Goal: Task Accomplishment & Management: Manage account settings

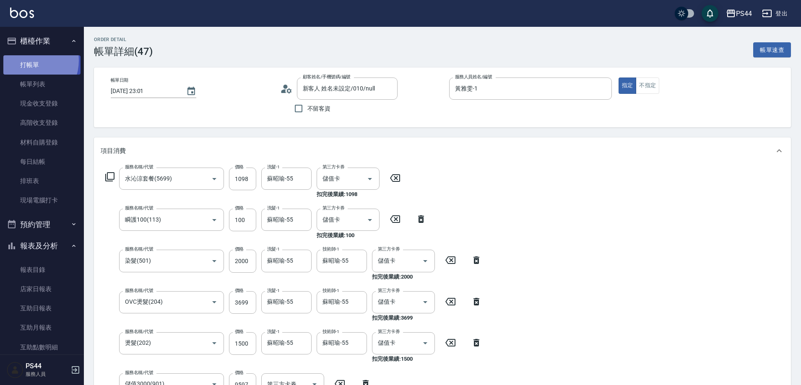
click at [28, 60] on link "打帳單" at bounding box center [41, 64] width 77 height 19
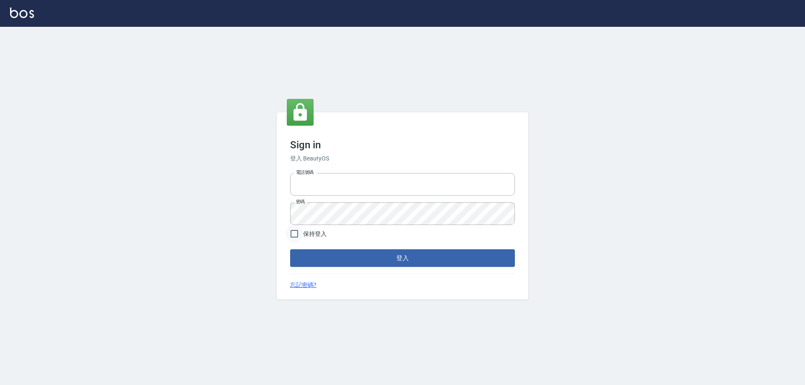
type input "1000"
click at [296, 236] on input "保持登入" at bounding box center [295, 234] width 18 height 18
checkbox input "true"
click at [329, 259] on button "登入" at bounding box center [402, 258] width 225 height 18
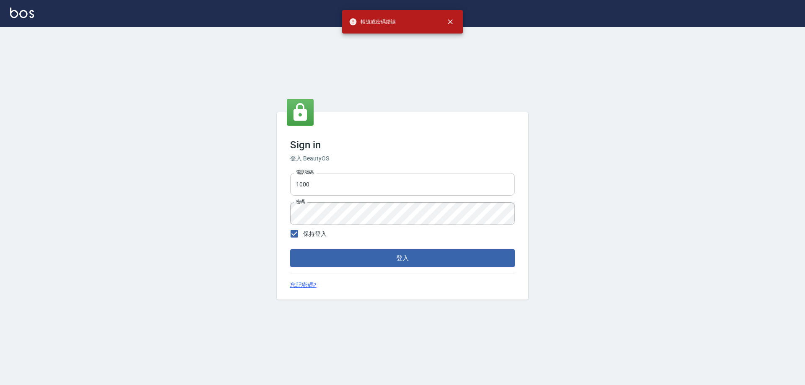
click at [326, 179] on input "1000" at bounding box center [402, 184] width 225 height 23
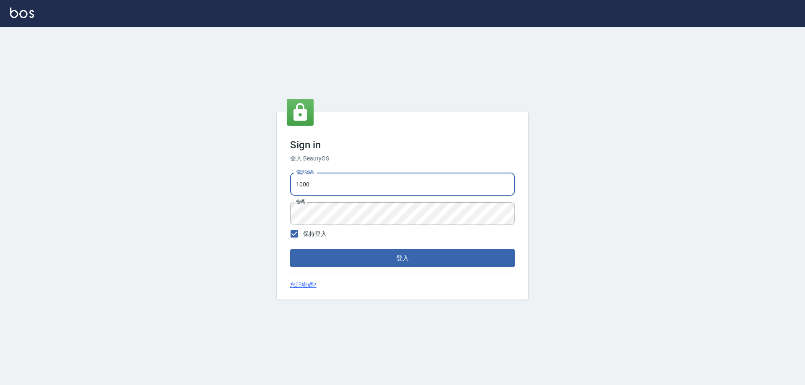
type input "0425683197"
click at [343, 260] on button "登入" at bounding box center [402, 258] width 225 height 18
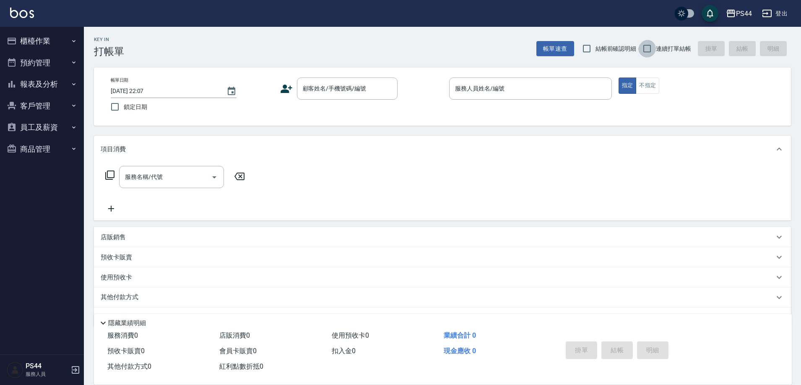
drag, startPoint x: 650, startPoint y: 44, endPoint x: 637, endPoint y: 40, distance: 13.1
click at [650, 44] on input "連續打單結帳" at bounding box center [647, 49] width 18 height 18
checkbox input "true"
drag, startPoint x: 29, startPoint y: 44, endPoint x: 41, endPoint y: 44, distance: 12.6
click at [30, 42] on button "櫃檯作業" at bounding box center [41, 41] width 77 height 22
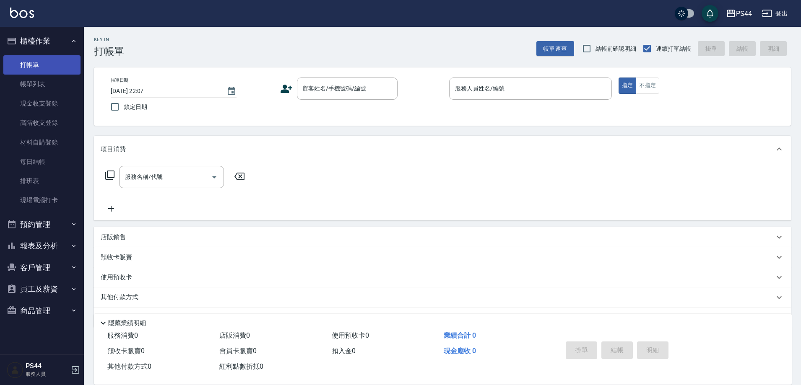
click at [42, 60] on link "打帳單" at bounding box center [41, 64] width 77 height 19
click at [31, 65] on link "打帳單" at bounding box center [41, 64] width 77 height 19
click at [379, 85] on input "顧客姓名/手機號碼/編號" at bounding box center [341, 88] width 81 height 15
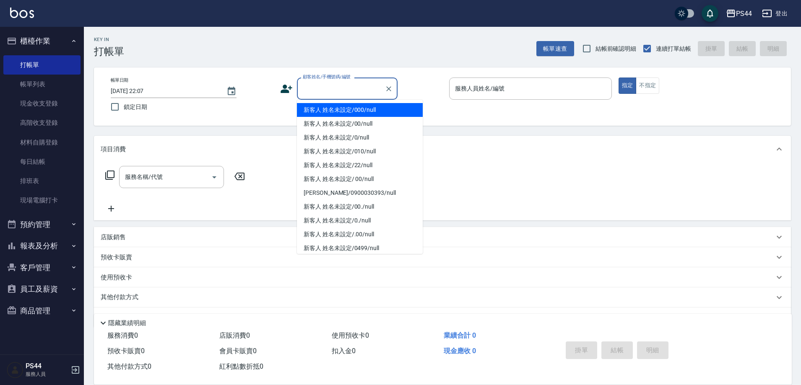
click at [370, 81] on div "帳單日期 2025/08/25 22:07 鎖定日期 顧客姓名/手機號碼/編號 顧客姓名/手機號碼/編號 服務人員姓名/編號 服務人員姓名/編號 指定 不指定" at bounding box center [442, 97] width 697 height 58
click at [365, 89] on input "顧客姓名/手機號碼/編號" at bounding box center [341, 88] width 81 height 15
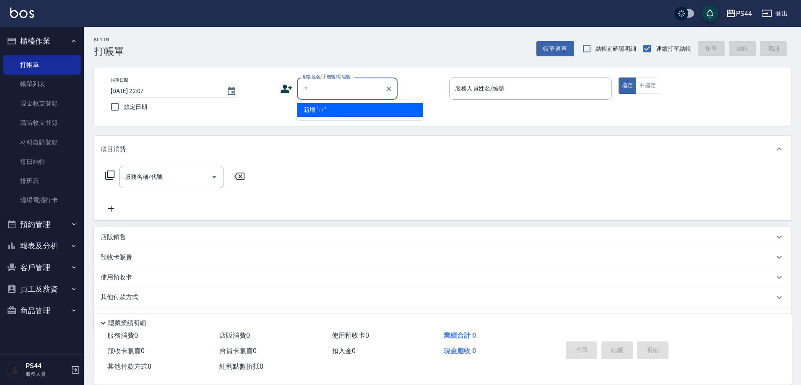
type input "ㄊ"
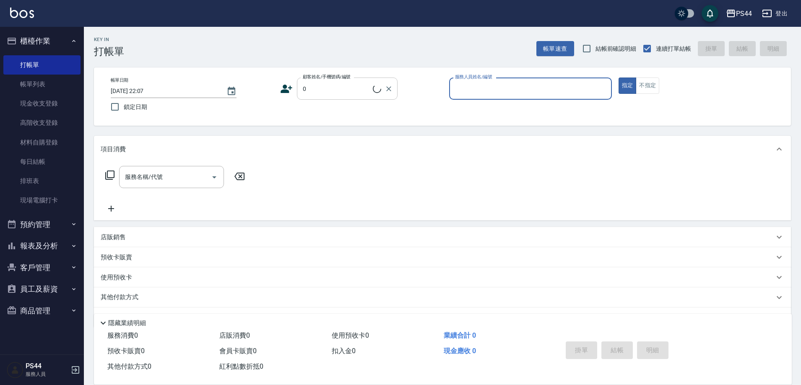
type input "新客人 姓名未設定/0/null"
type input "kAYDEN-6"
type button "true"
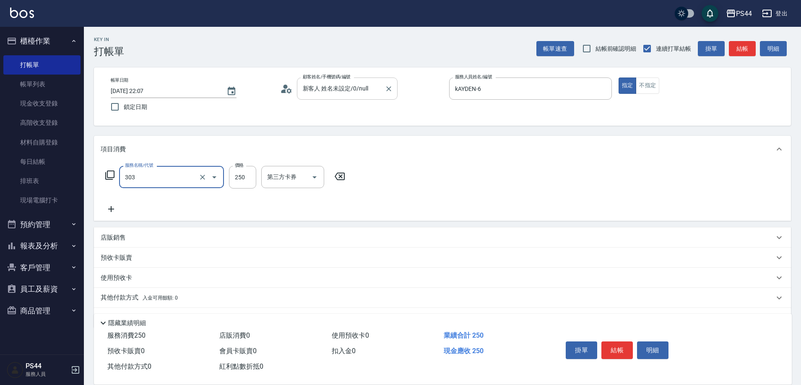
type input "剪髮(303)"
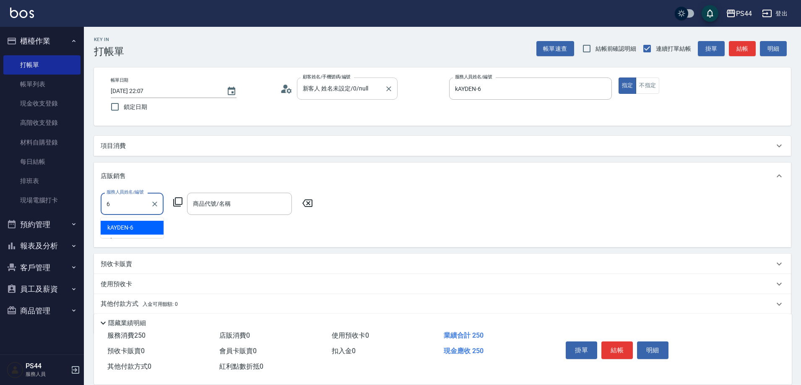
type input "kAYDEN-6"
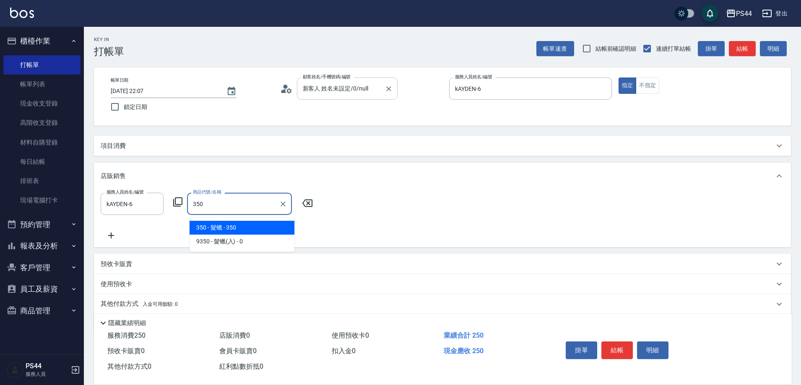
type input "髮蠟"
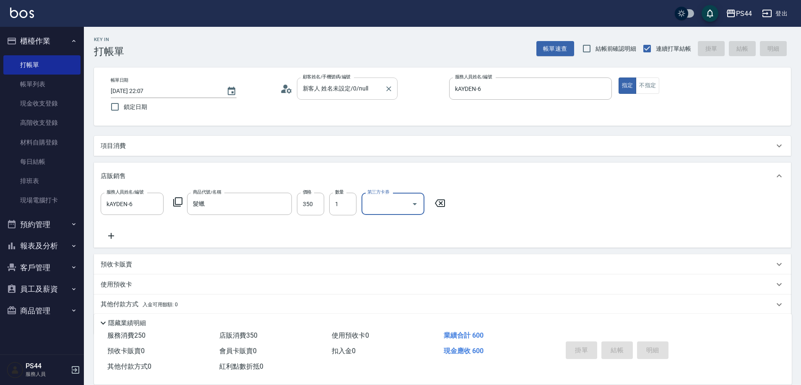
type input "2025/08/25 22:17"
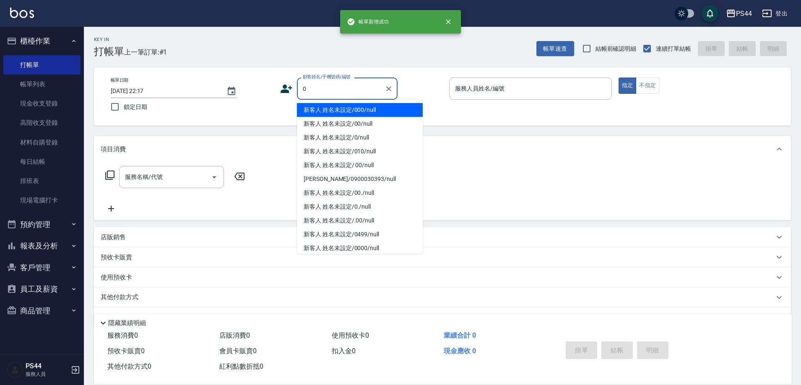
type input "新客人 姓名未設定/000/null"
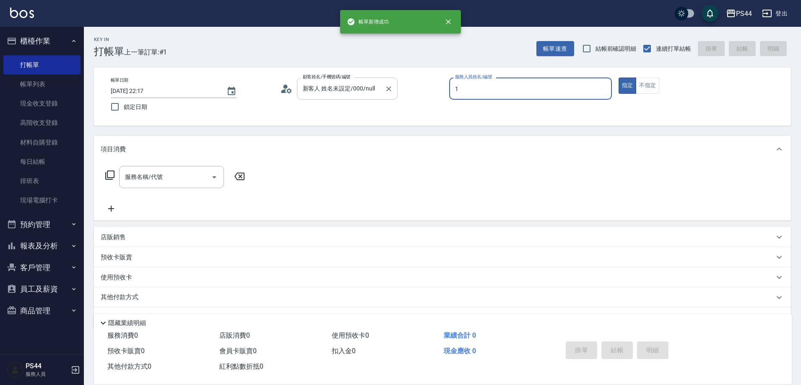
type input "黃雅雯-1"
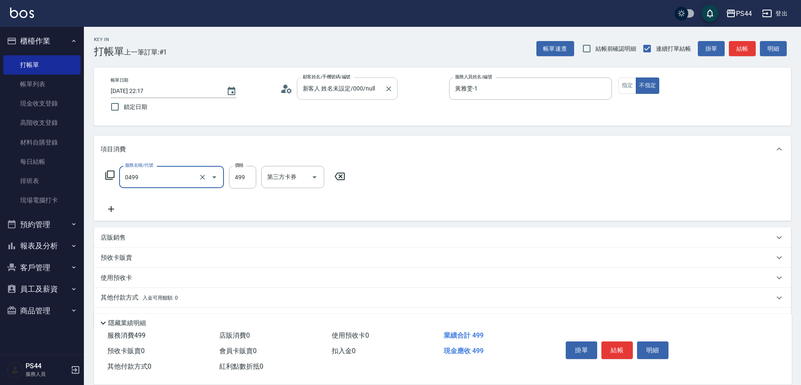
type input "伊黛莉499(0499)"
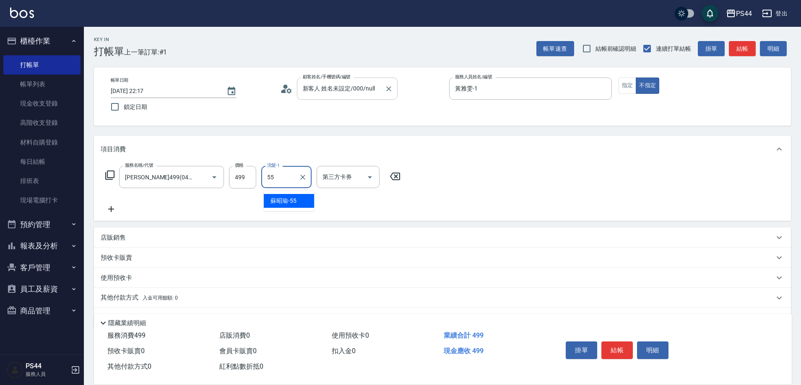
type input "蘇昭瑜-55"
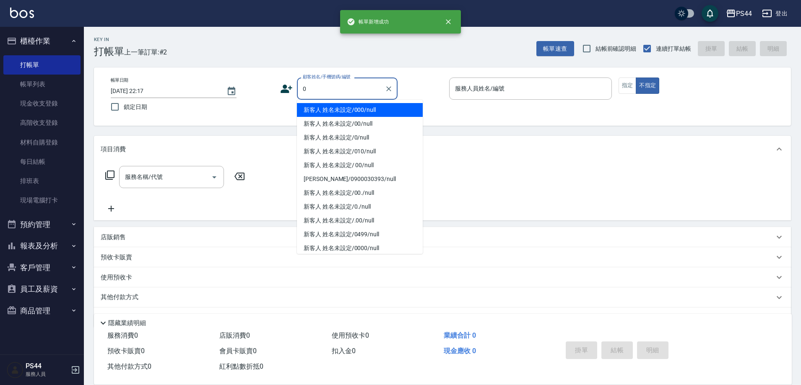
type input "新客人 姓名未設定/000/null"
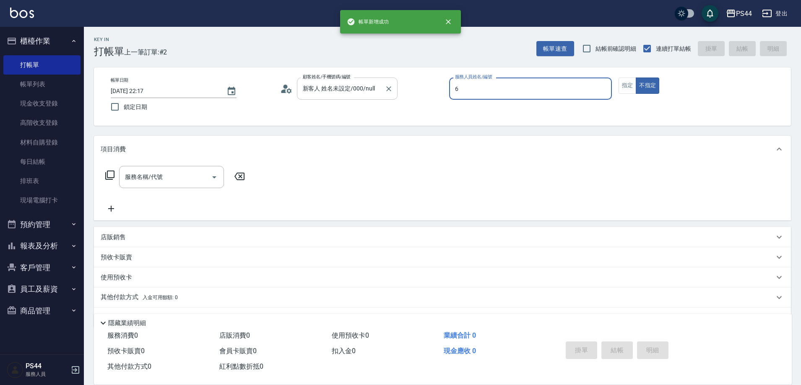
type input "kAYDEN-6"
type button "false"
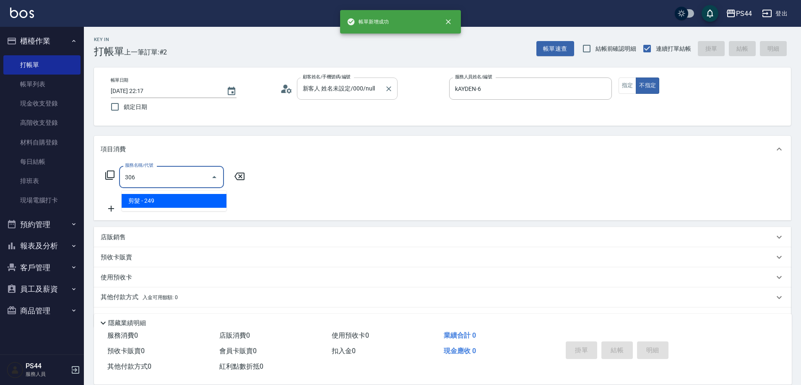
type input "剪髮(306)"
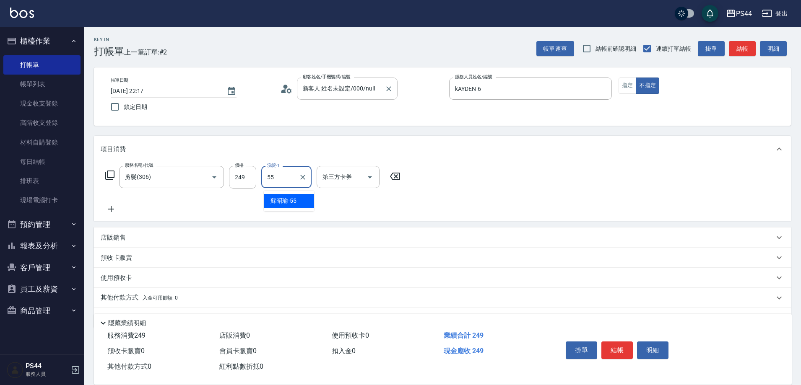
type input "蘇昭瑜-55"
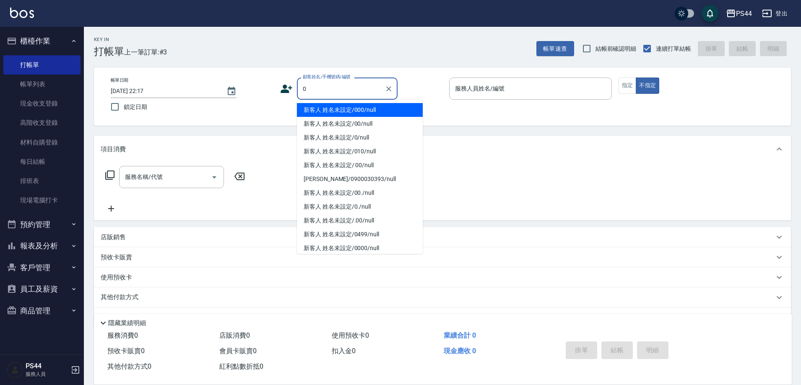
type input "新客人 姓名未設定/000/null"
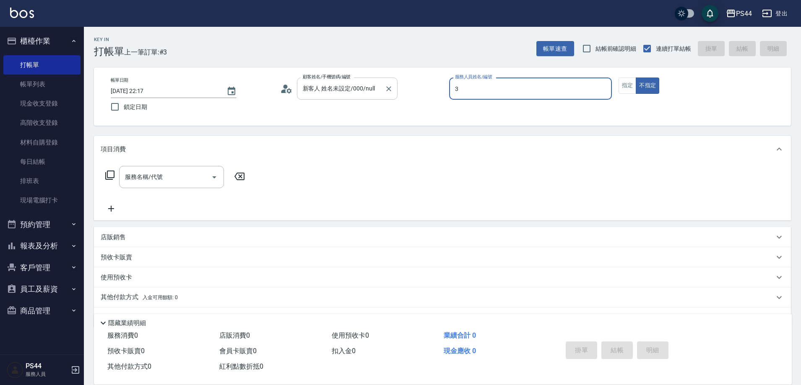
type input "許維哲-3"
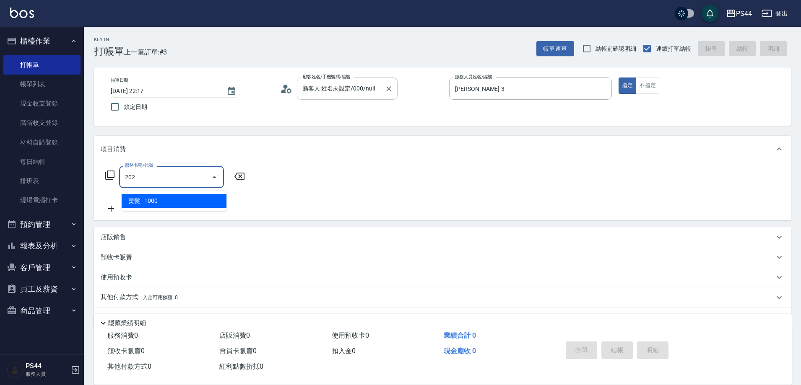
type input "燙髮(202)"
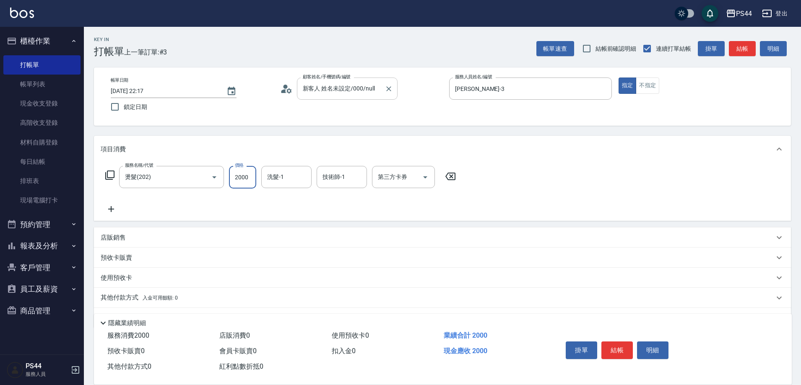
type input "2000"
type input "沛瑀-26"
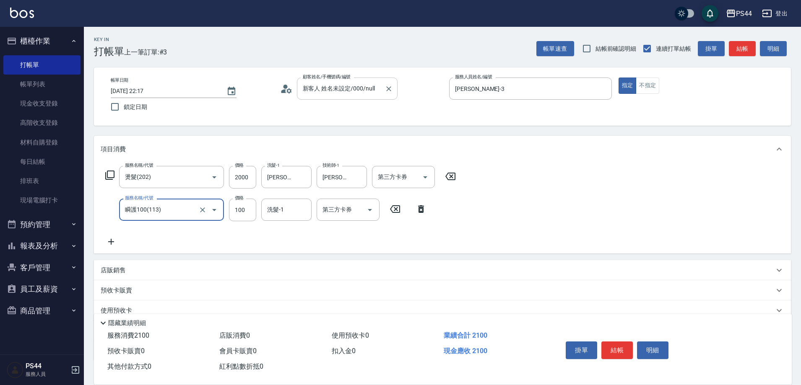
type input "瞬護100(113)"
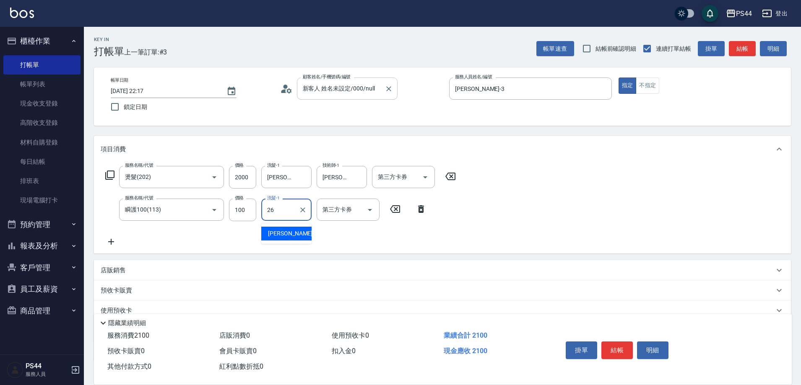
type input "沛瑀-26"
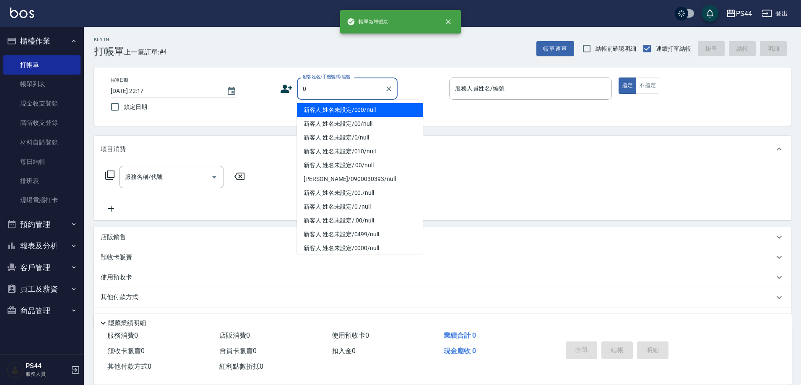
type input "新客人 姓名未設定/000/null"
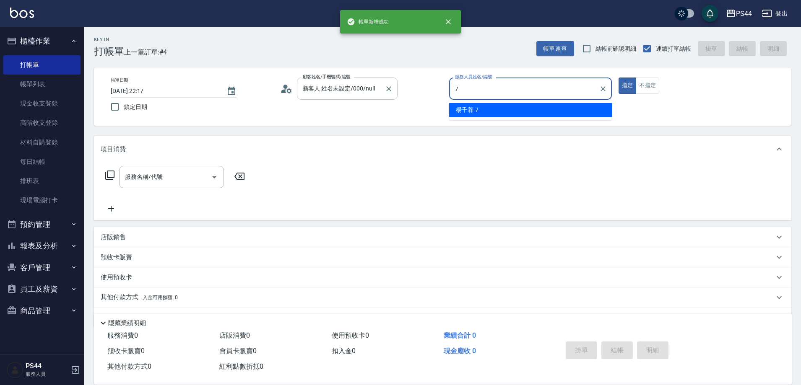
type input "楊千蓉-7"
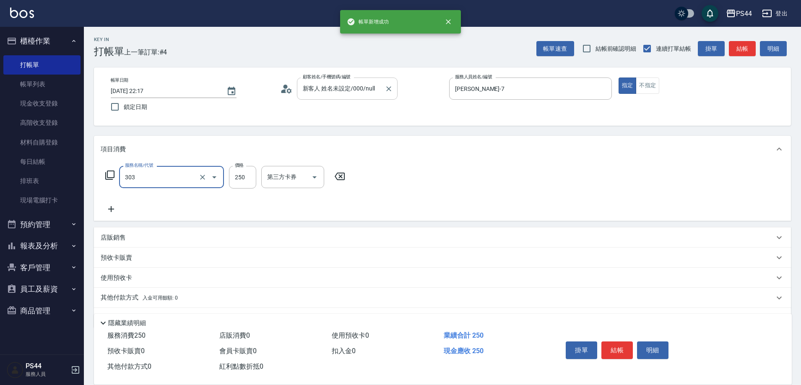
type input "剪髮(303)"
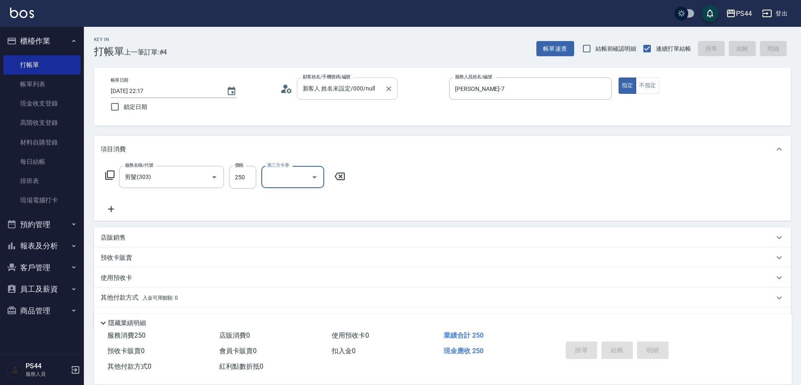
type input "2025/08/25 22:18"
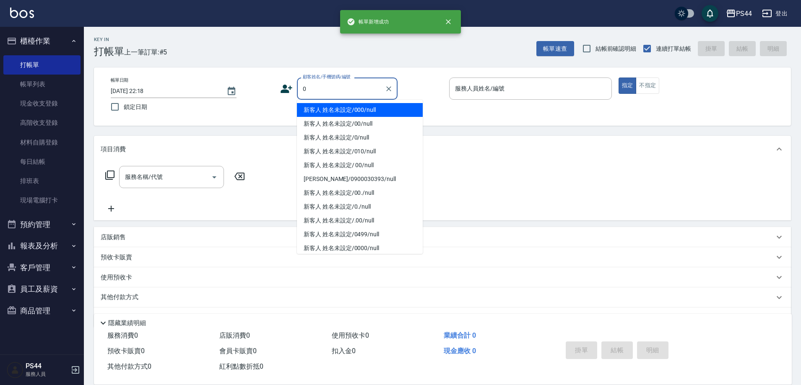
type input "新客人 姓名未設定/000/null"
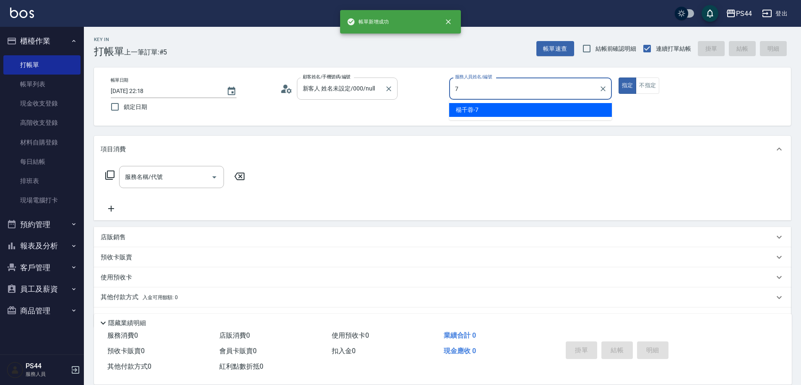
type input "楊千蓉-7"
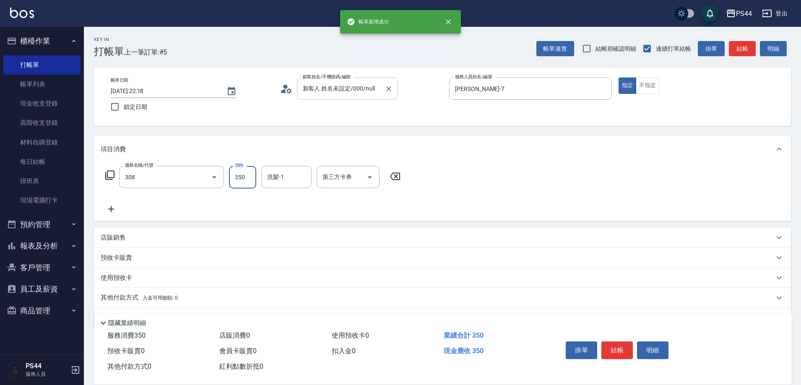
type input "洗+剪(308)"
type input "慧星-29"
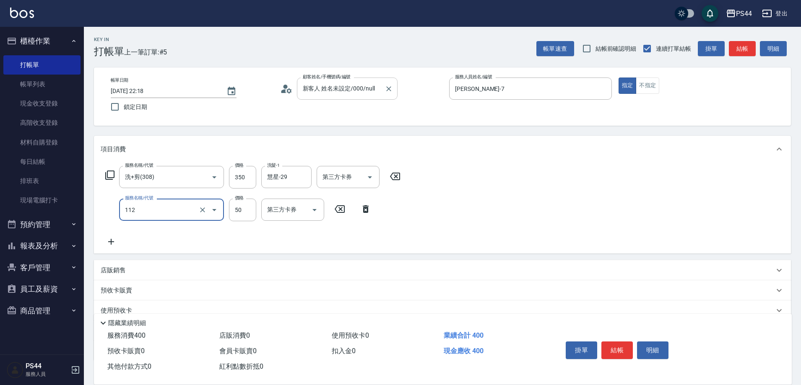
type input "精油50(112)"
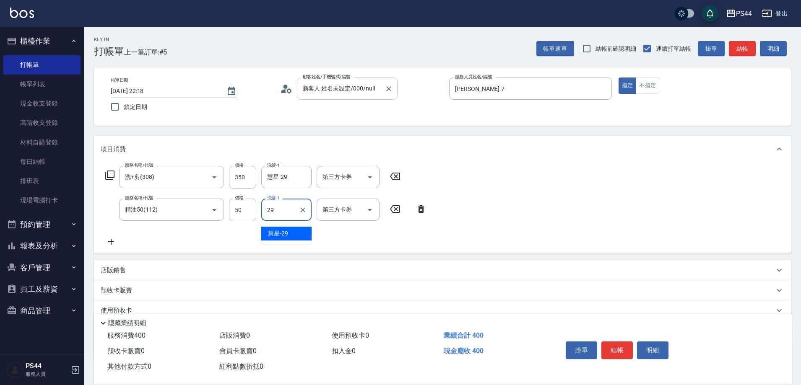
type input "慧星-29"
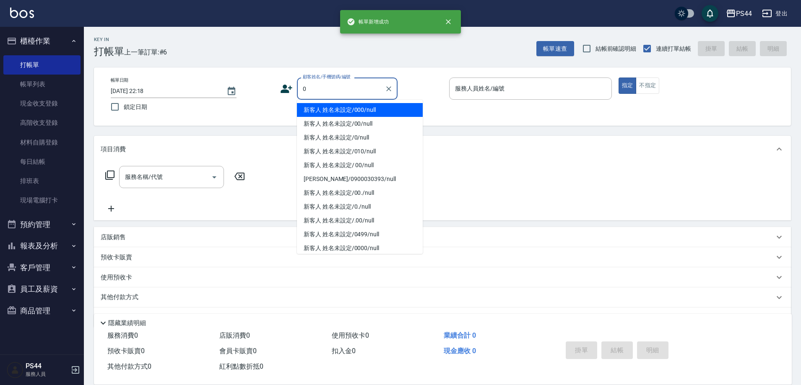
type input "新客人 姓名未設定/000/null"
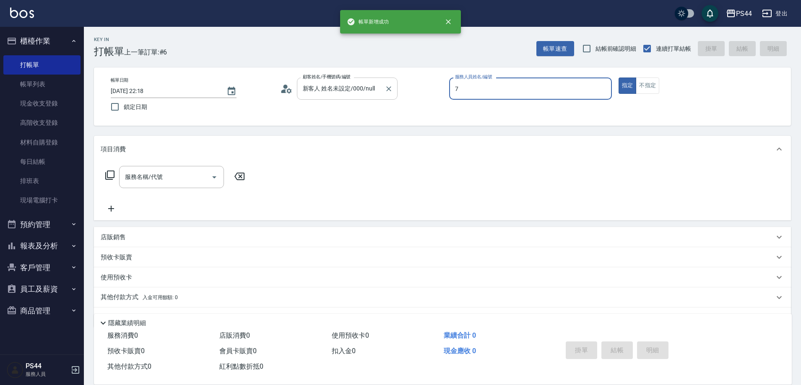
type input "楊千蓉-7"
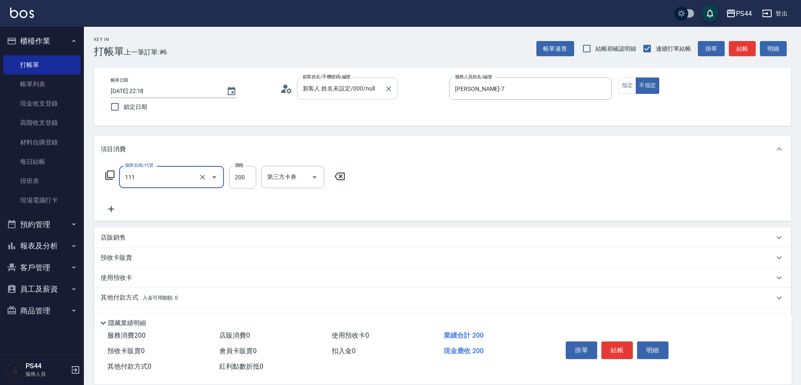
type input "200(111)"
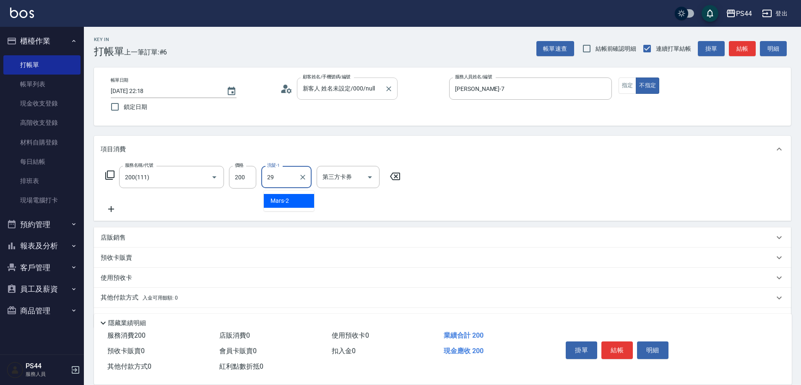
type input "慧星-29"
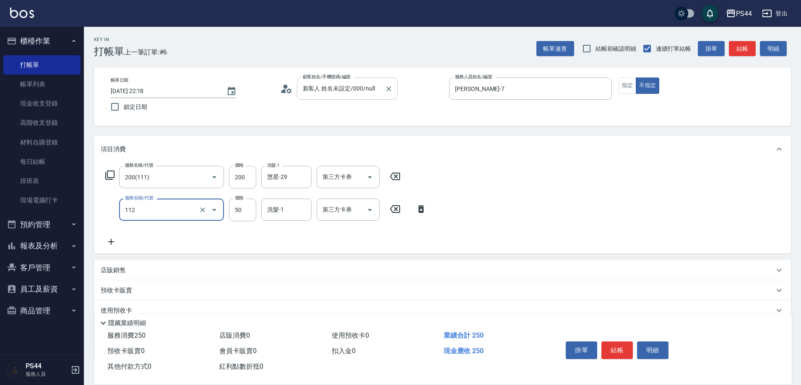
type input "精油50(112)"
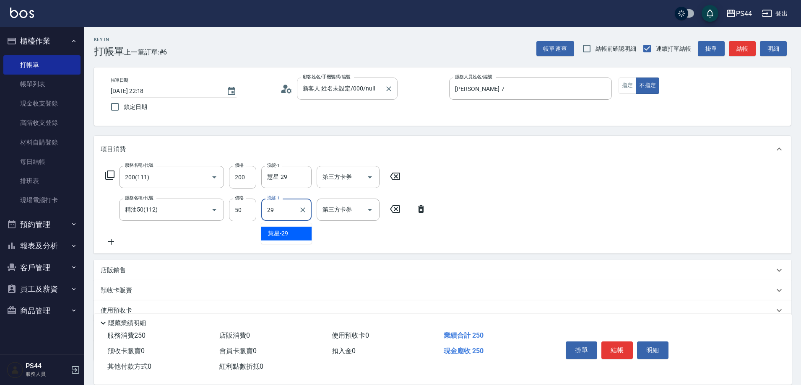
type input "慧星-29"
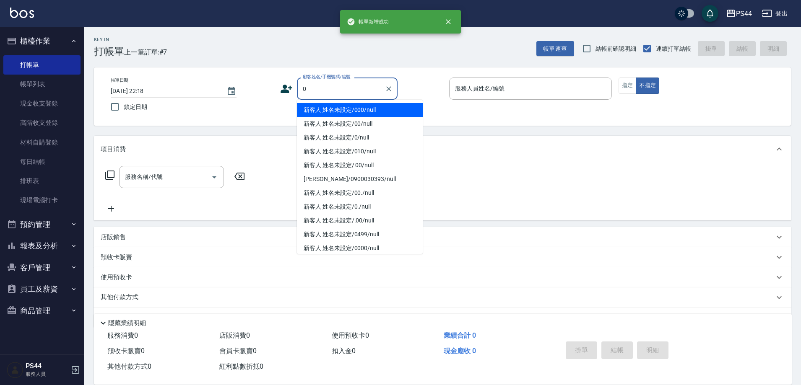
type input "新客人 姓名未設定/000/null"
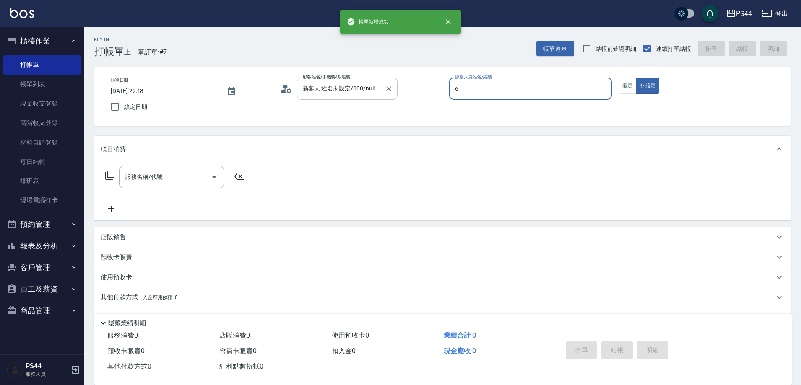
type input "kAYDEN-6"
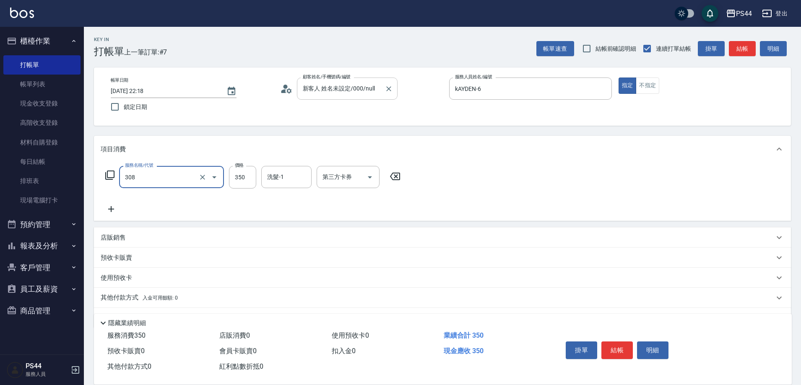
type input "洗+剪(308)"
type input "慧星-29"
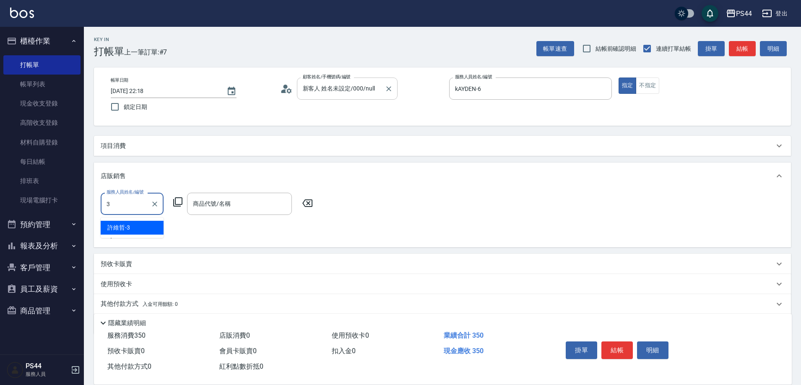
type input "許維哲-3"
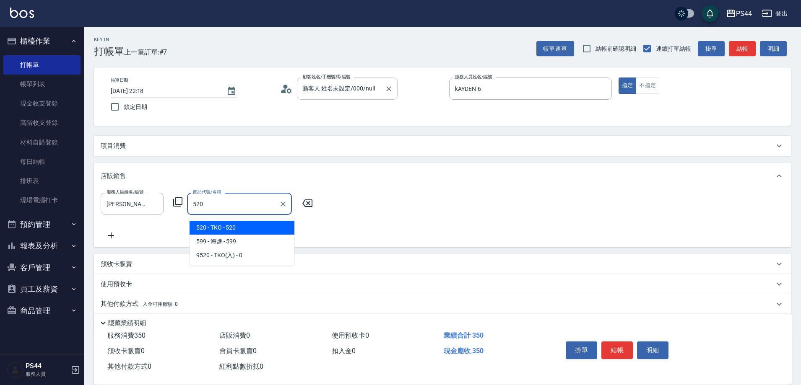
type input "TKO"
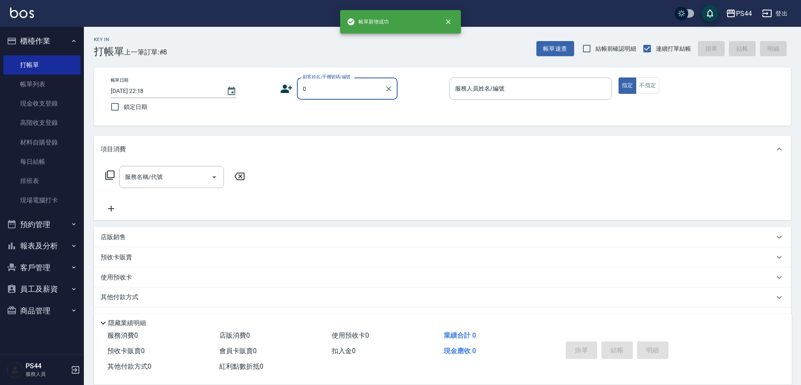
type input "新客人 姓名未設定/000/null"
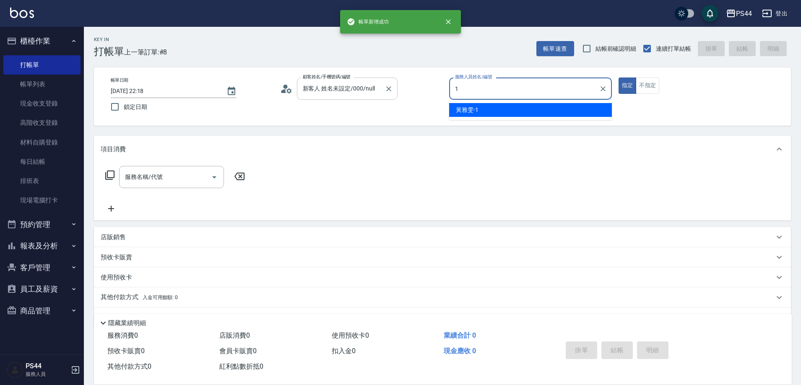
type input "黃雅雯-1"
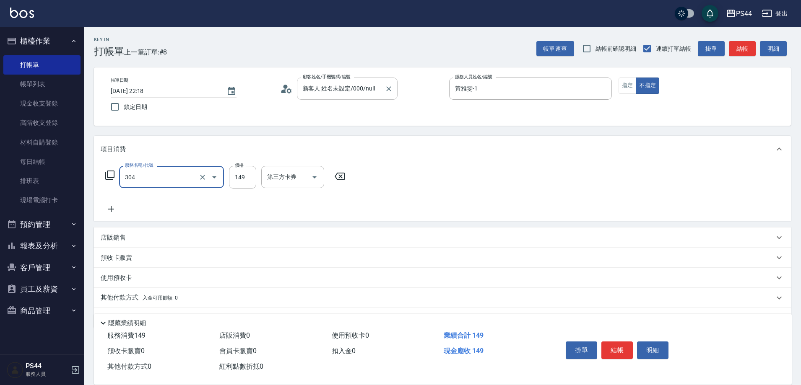
type input "剪髮(304)"
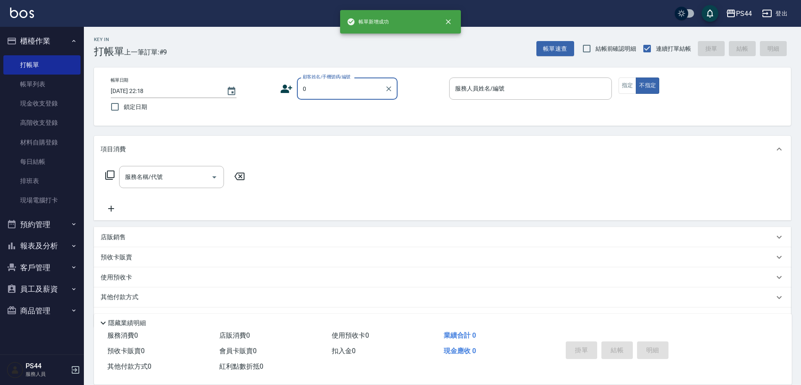
type input "新客人 姓名未設定/000/null"
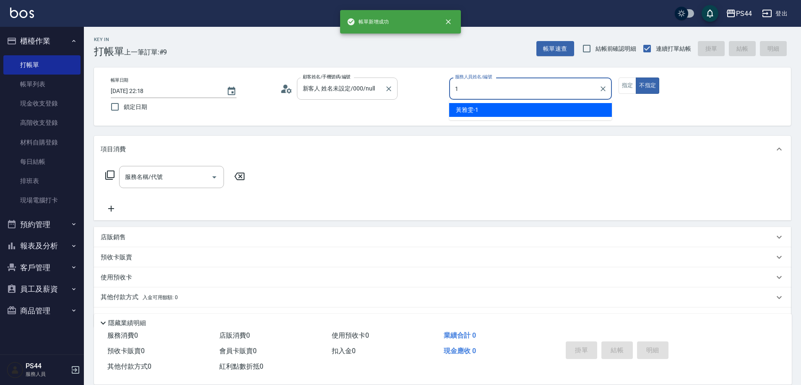
type input "黃雅雯-1"
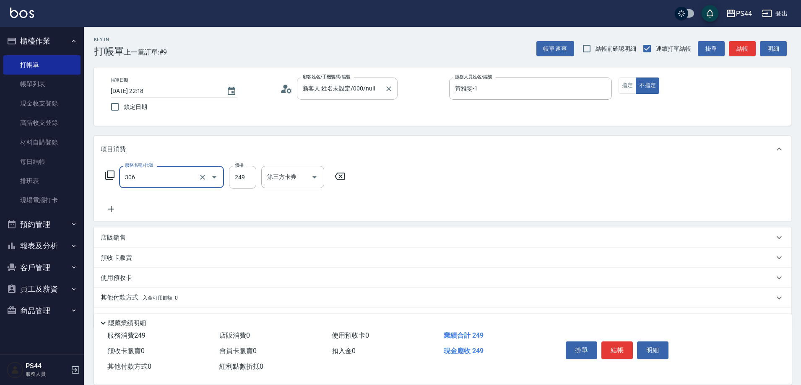
type input "剪髮(306)"
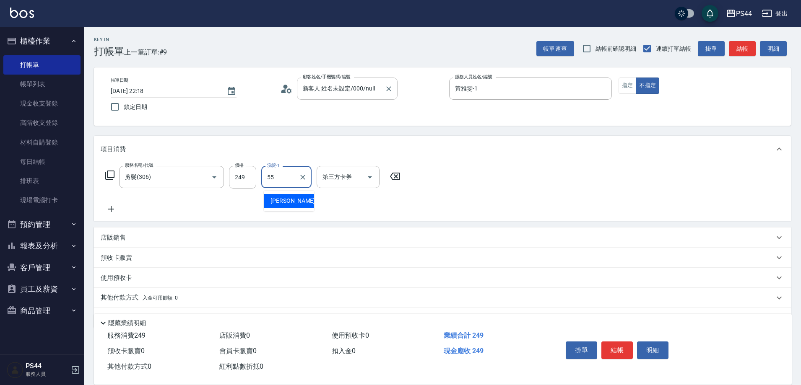
type input "蘇昭瑜-55"
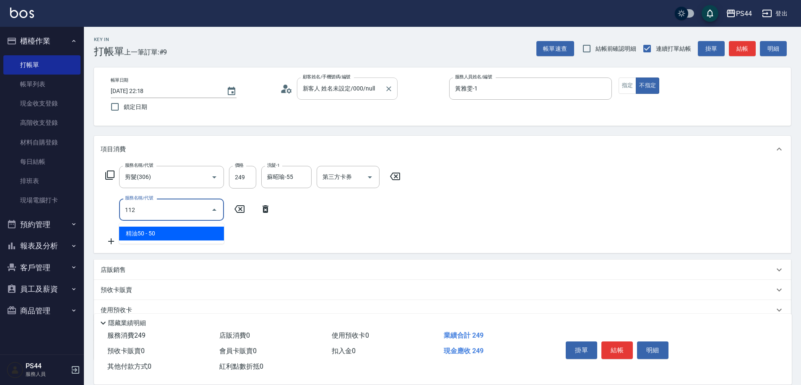
type input "精油50(112)"
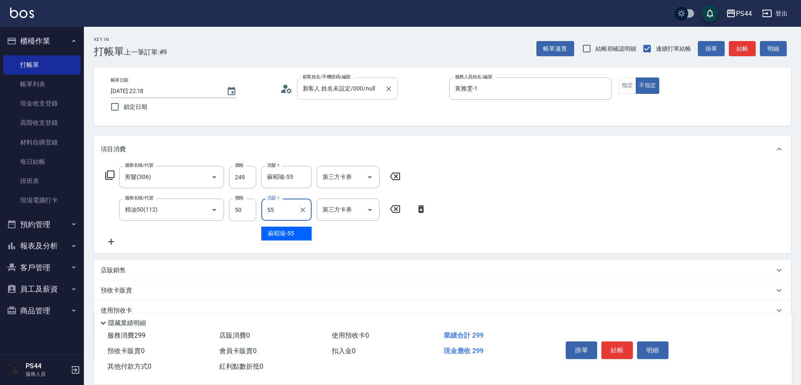
type input "蘇昭瑜-55"
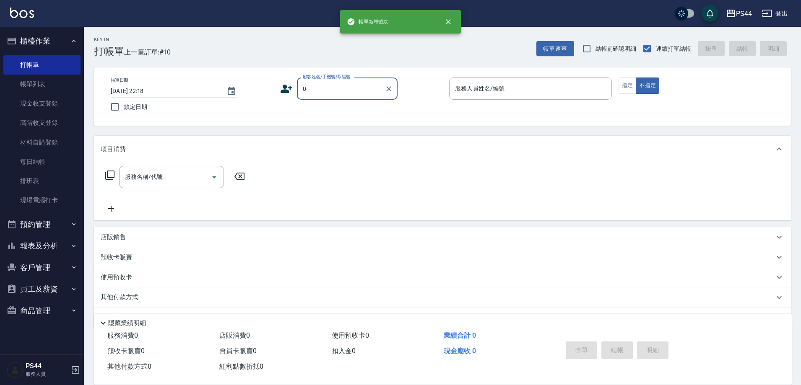
type input "新客人 姓名未設定/000/null"
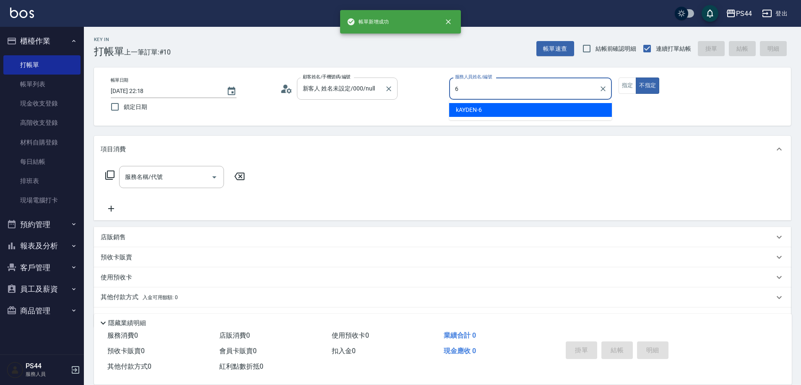
type input "kAYDEN-6"
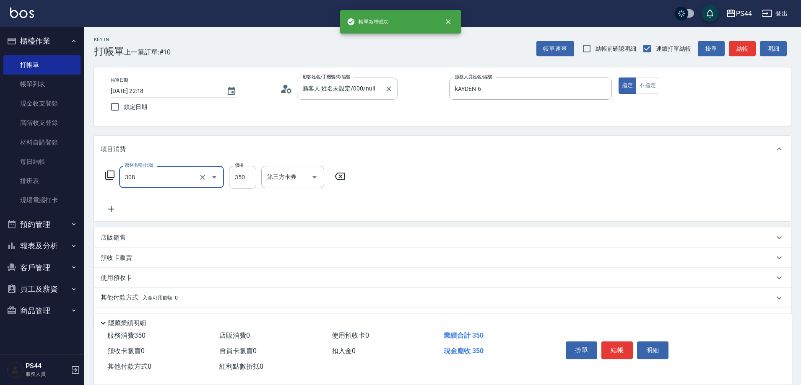
type input "洗+剪(308)"
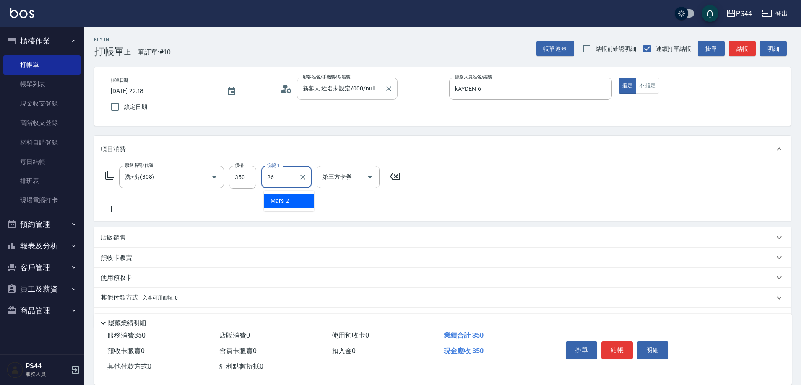
type input "沛瑀-26"
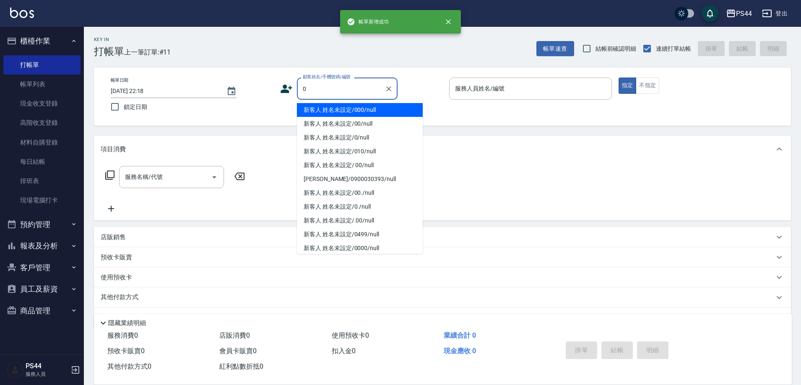
type input "新客人 姓名未設定/000/null"
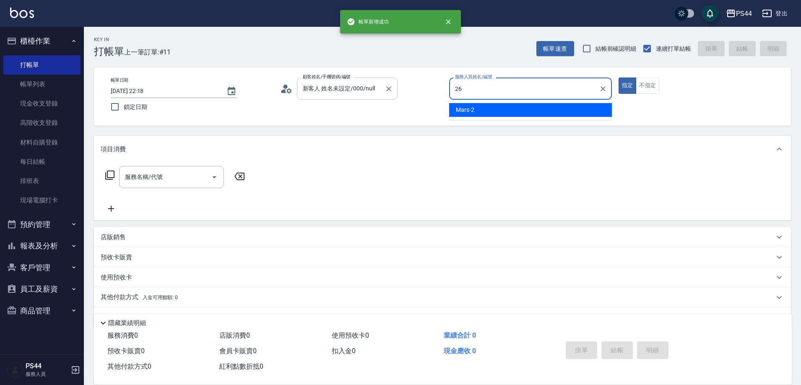
type input "沛瑀-26"
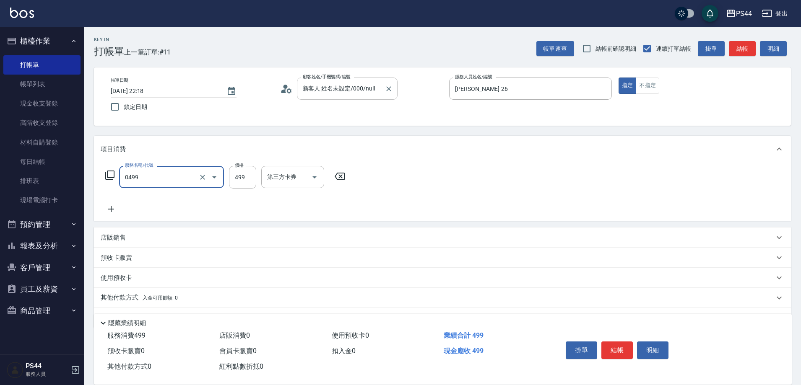
type input "伊黛莉499(0499)"
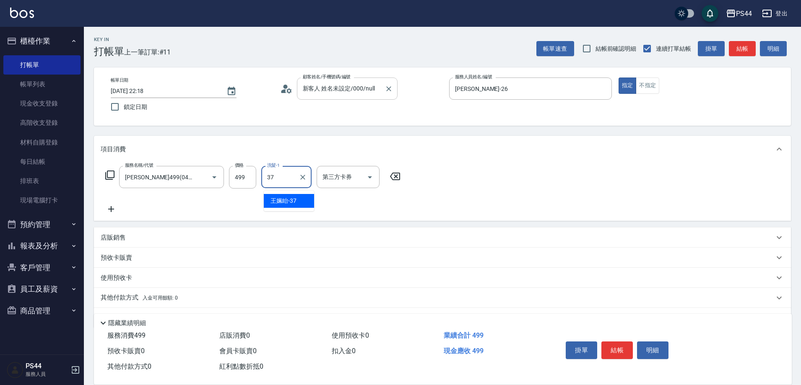
type input "王姵眙-37"
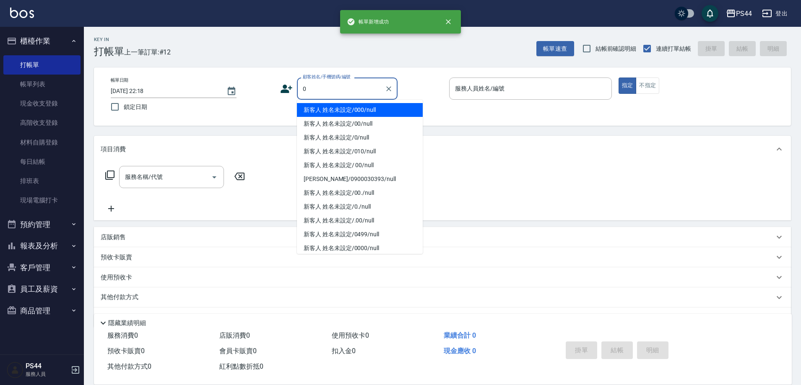
type input "新客人 姓名未設定/000/null"
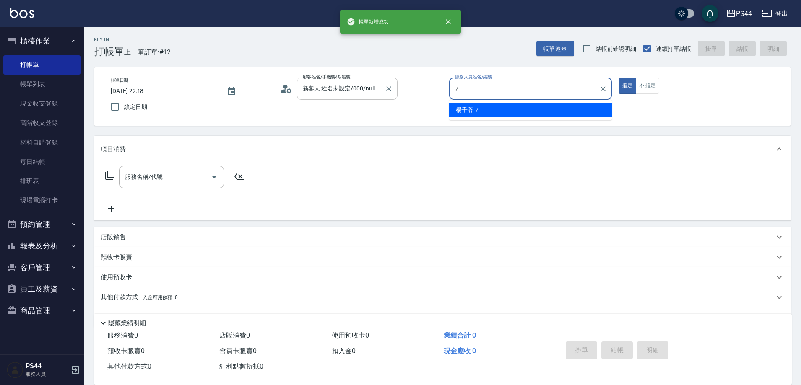
type input "楊千蓉-7"
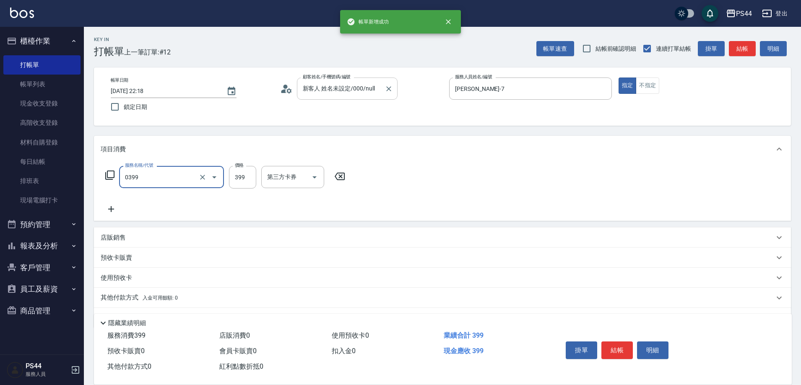
type input "海鹽399(0399)"
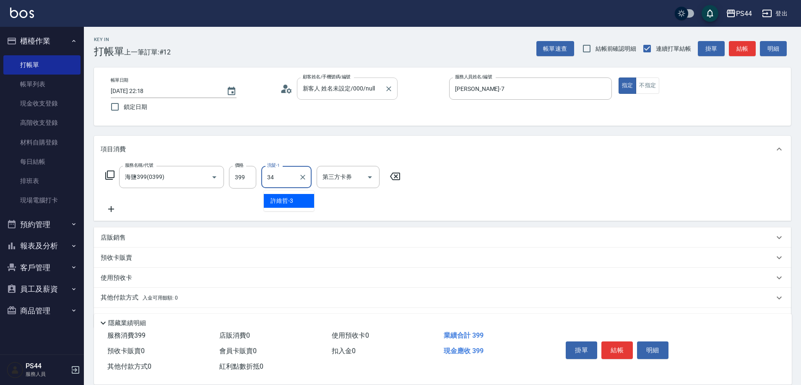
type input "邱美月-34"
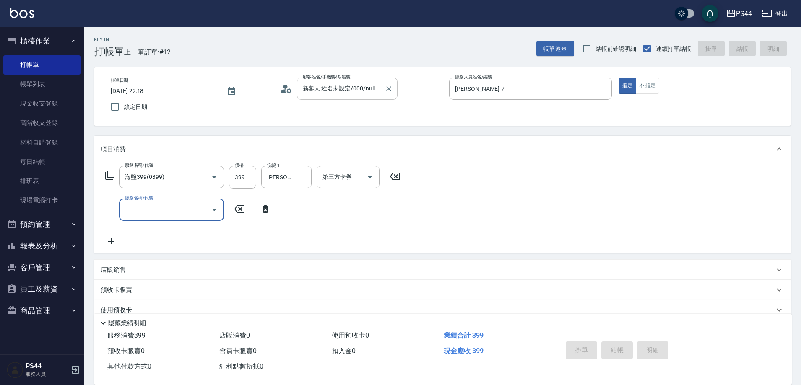
type input "2025/08/25 22:19"
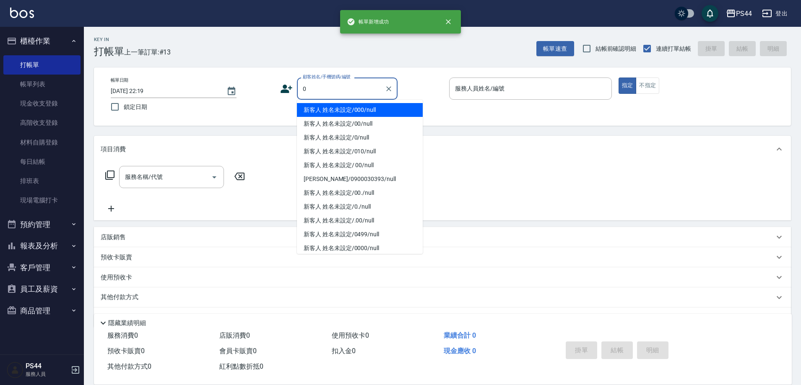
type input "新客人 姓名未設定/000/null"
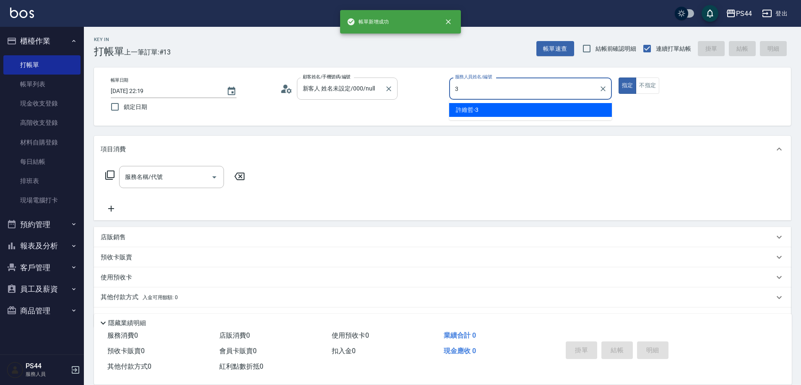
type input "許維哲-3"
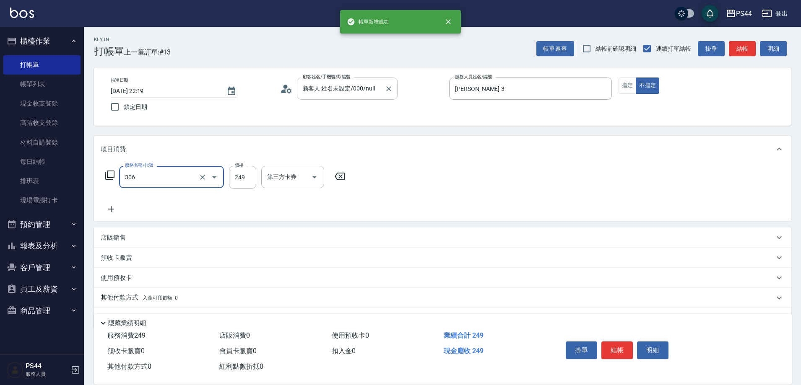
type input "剪髮(306)"
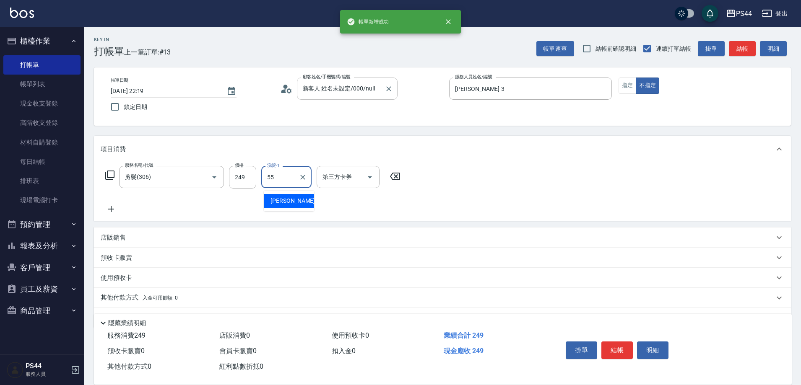
type input "蘇昭瑜-55"
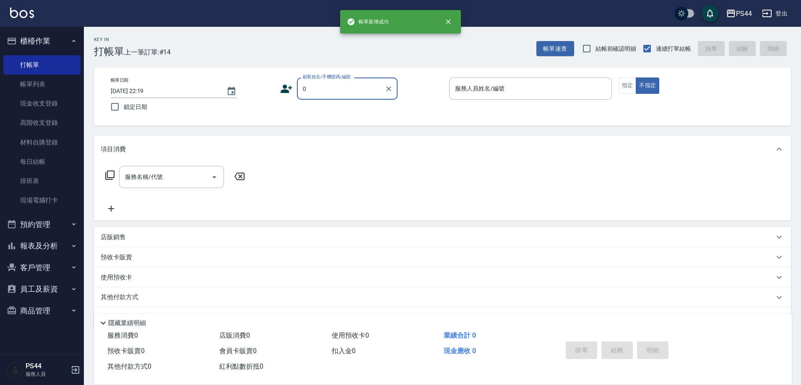
type input "新客人 姓名未設定/000/null"
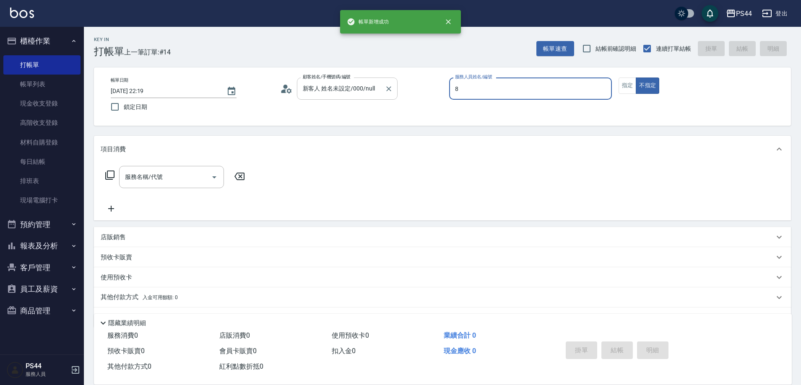
type input "張柏芝-8"
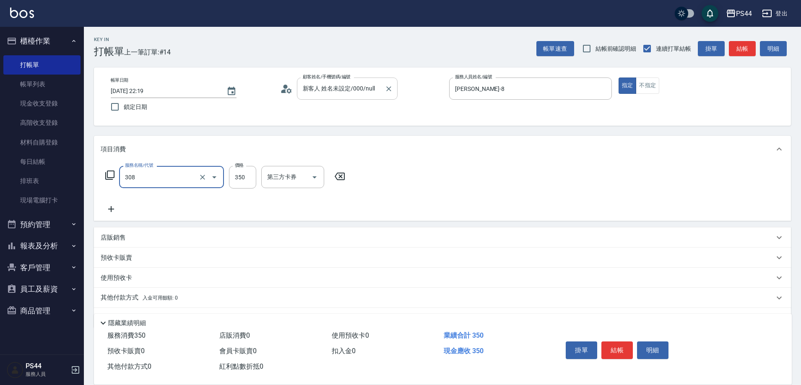
type input "洗+剪(308)"
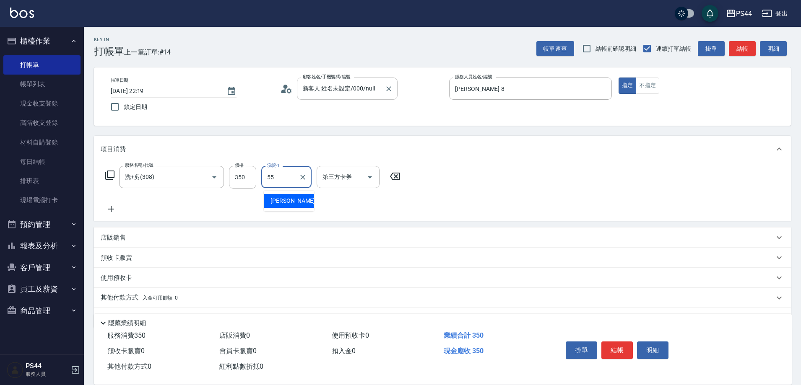
type input "蘇昭瑜-55"
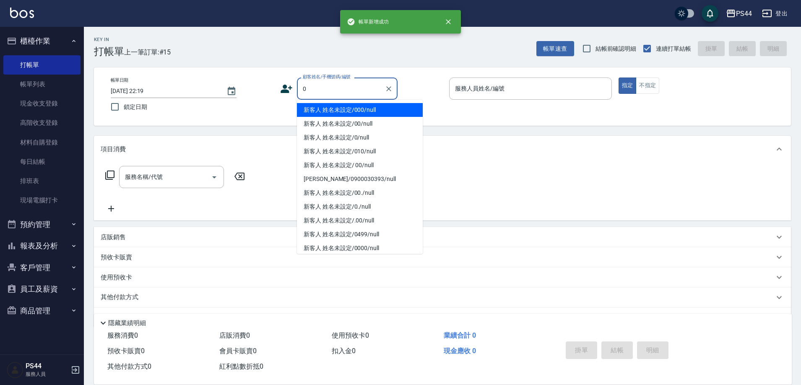
type input "新客人 姓名未設定/000/null"
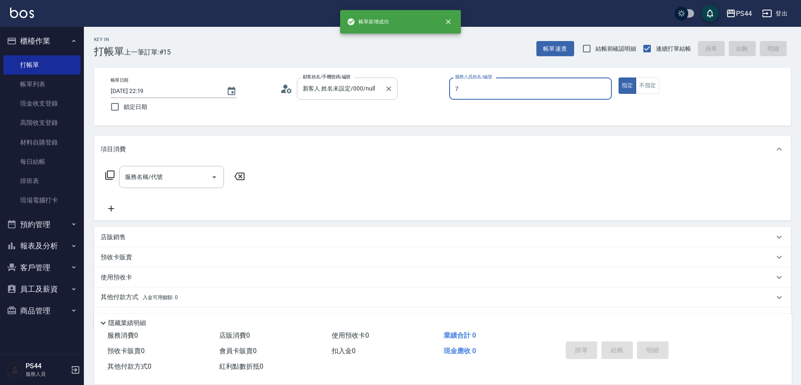
type input "楊千蓉-7"
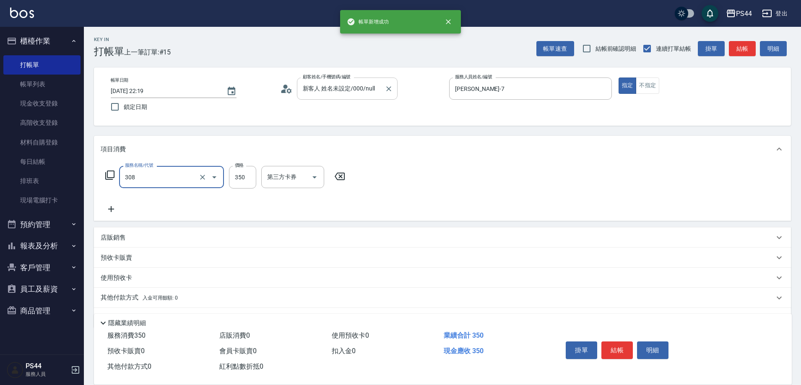
type input "洗+剪(308)"
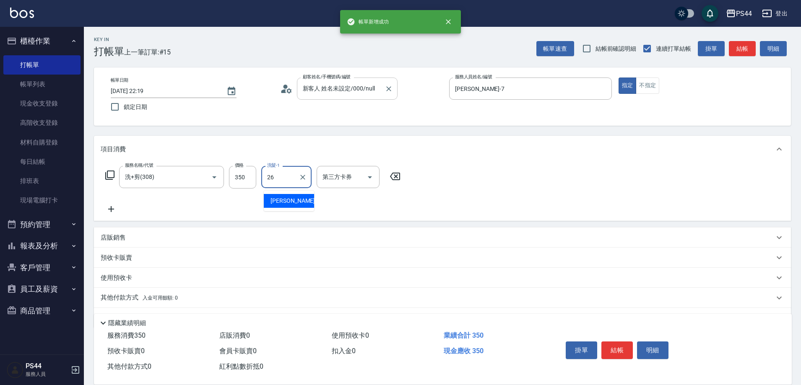
type input "沛瑀-26"
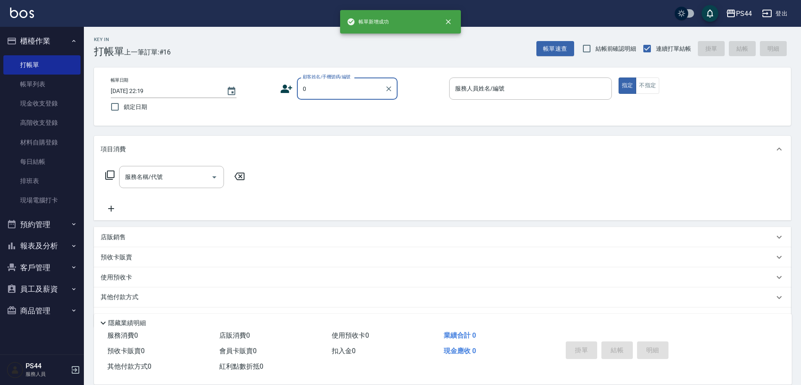
type input "新客人 姓名未設定/000/null"
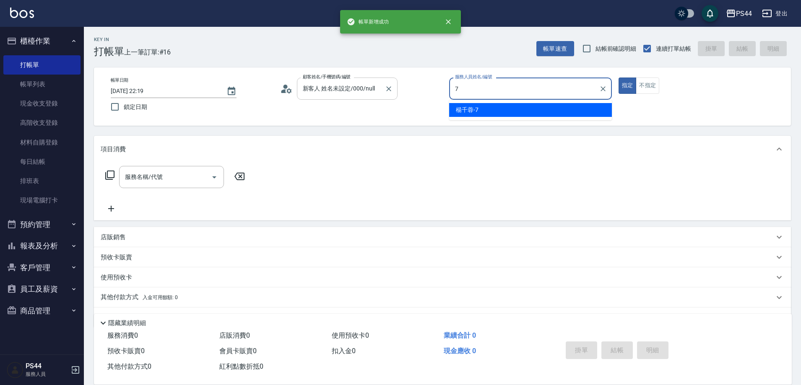
type input "楊千蓉-7"
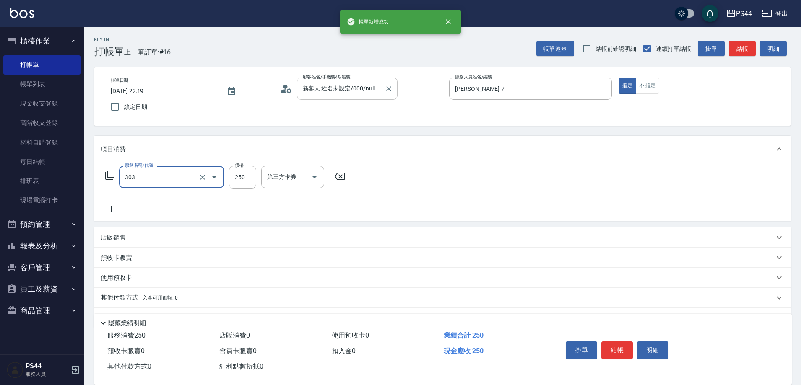
type input "剪髮(303)"
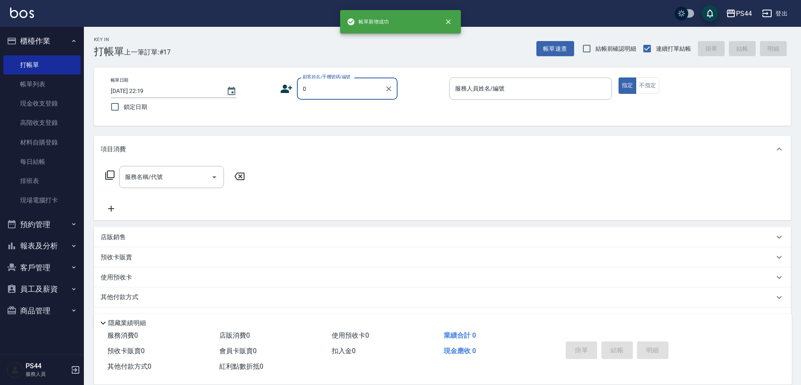
type input "新客人 姓名未設定/000/null"
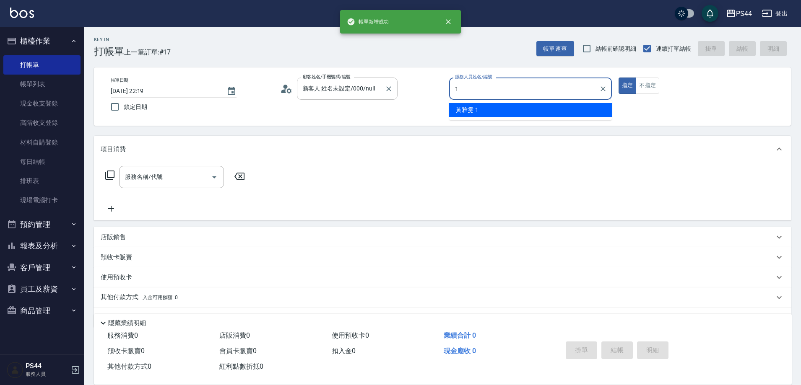
type input "黃雅雯-1"
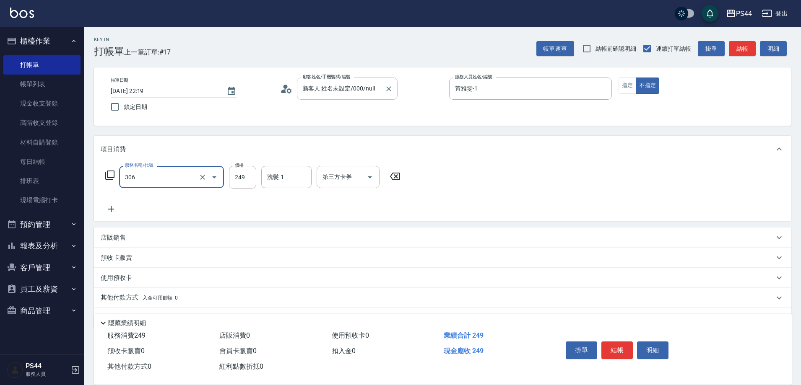
type input "剪髮(306)"
type input "慧星-29"
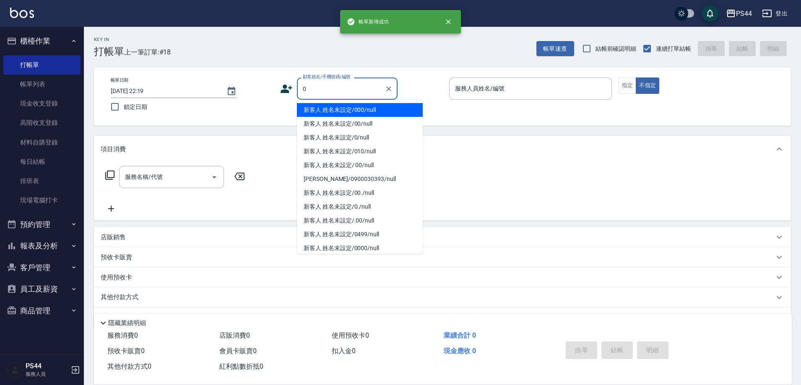
type input "新客人 姓名未設定/000/null"
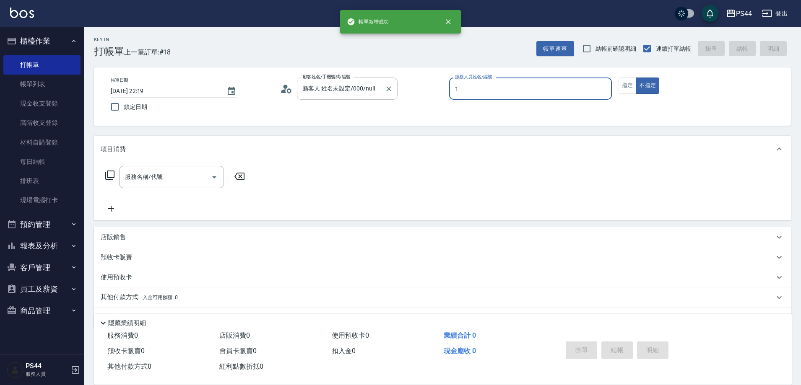
type input "黃雅雯-1"
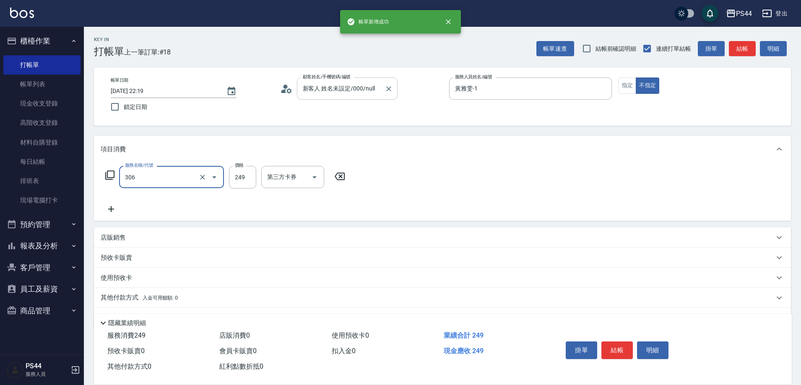
type input "剪髮(306)"
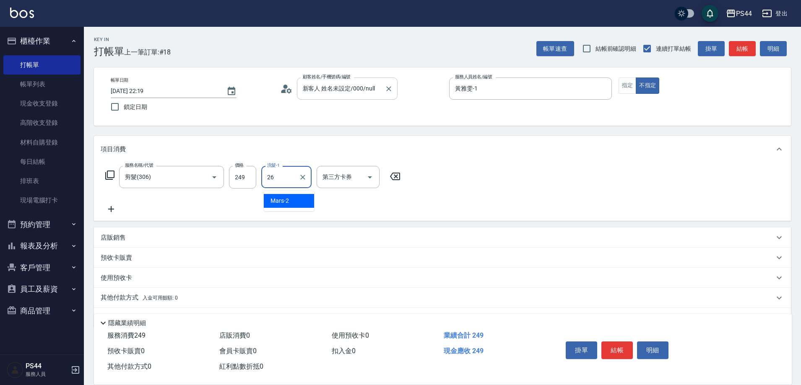
type input "沛瑀-26"
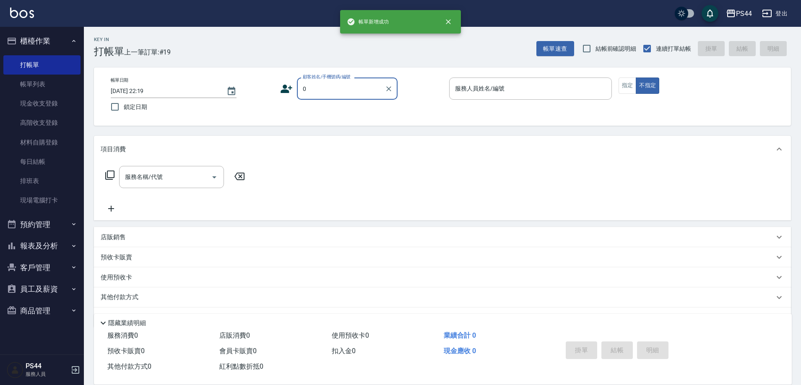
type input "新客人 姓名未設定/000/null"
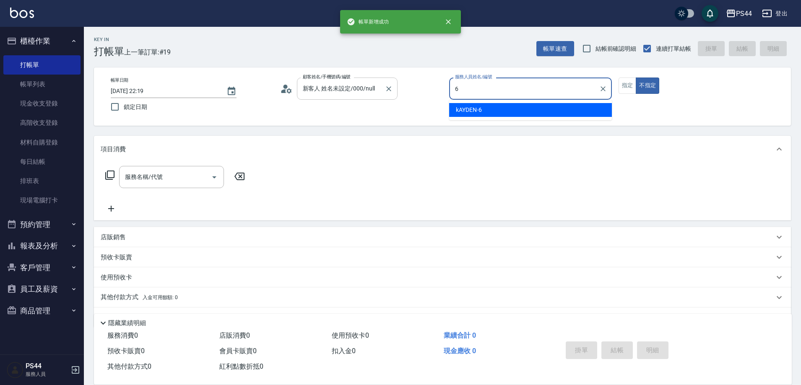
type input "kAYDEN-6"
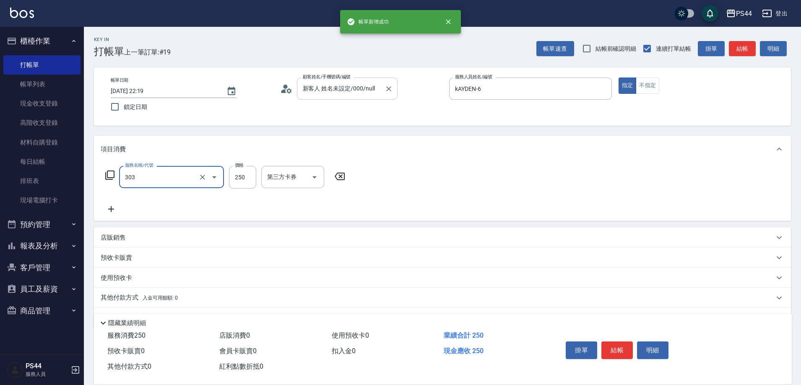
type input "剪髮(303)"
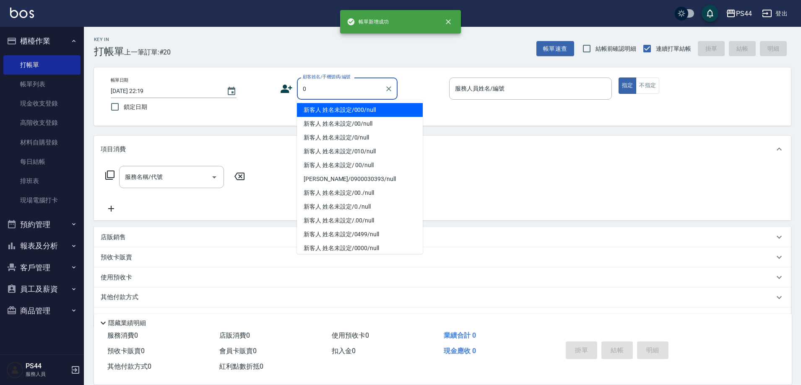
type input "新客人 姓名未設定/000/null"
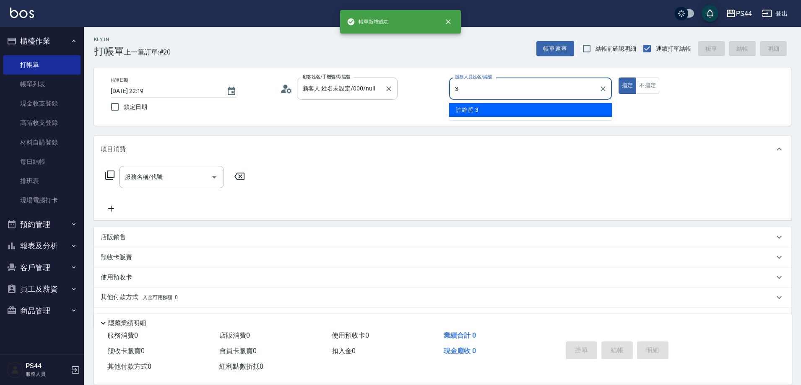
type input "許維哲-3"
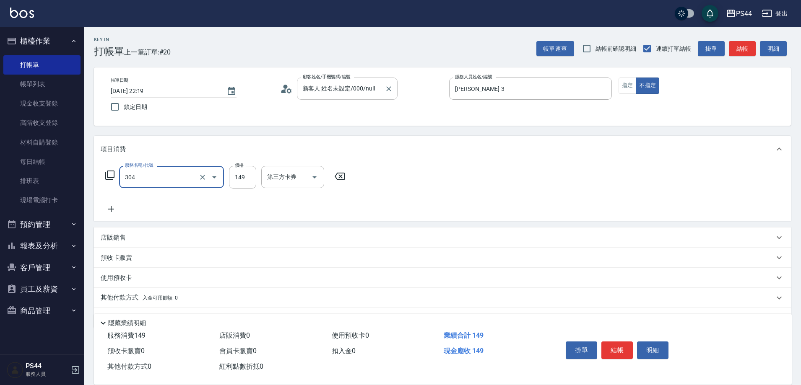
type input "剪髮(304)"
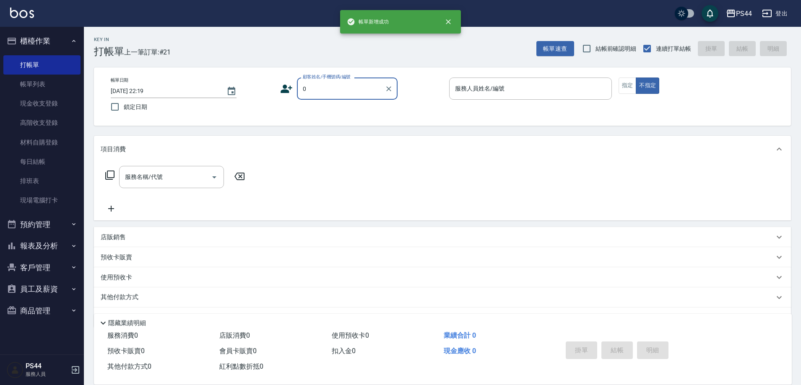
type input "新客人 姓名未設定/000/null"
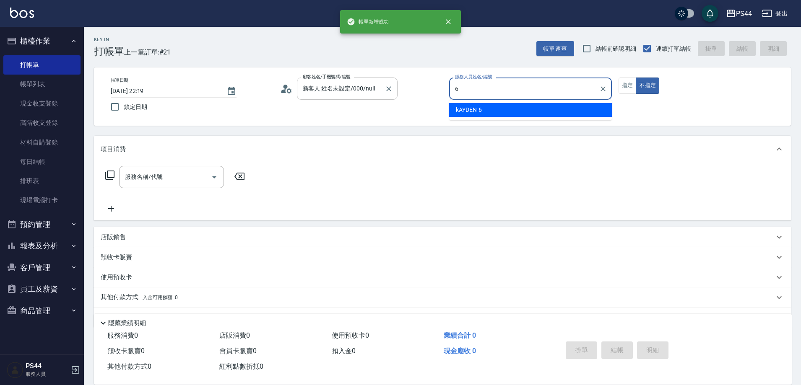
type input "kAYDEN-6"
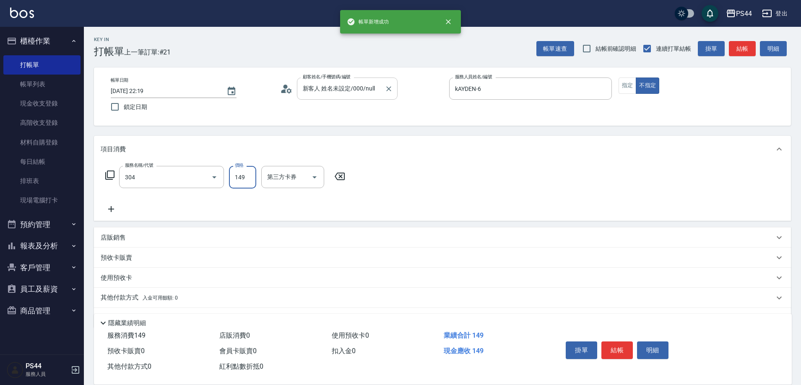
type input "剪髮(304)"
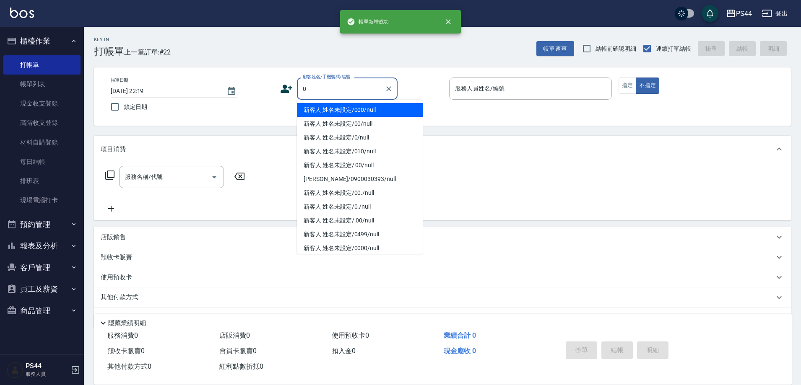
type input "新客人 姓名未設定/000/null"
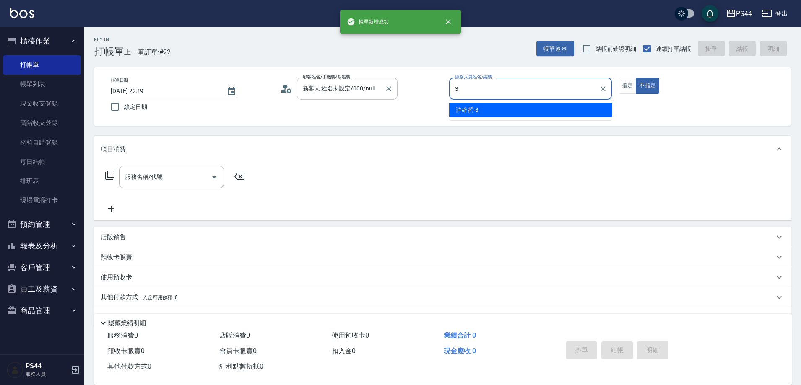
type input "許維哲-3"
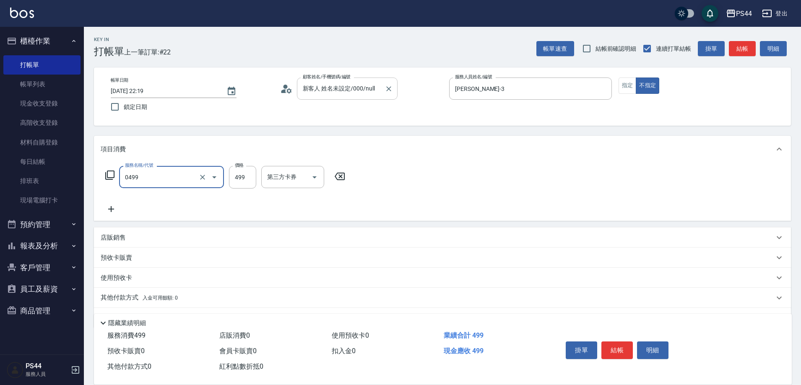
type input "伊黛莉499(0499)"
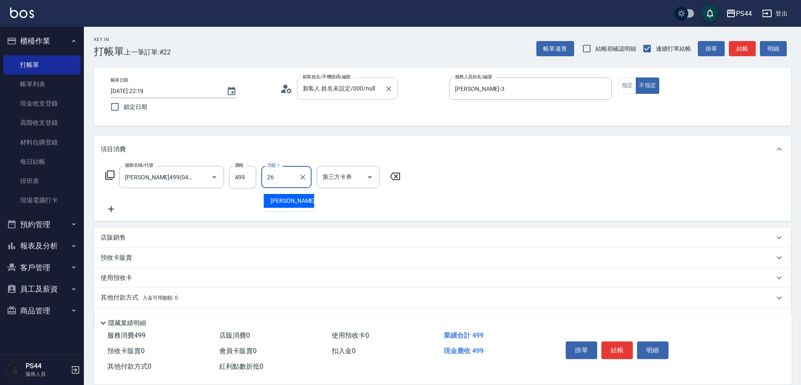
type input "沛瑀-26"
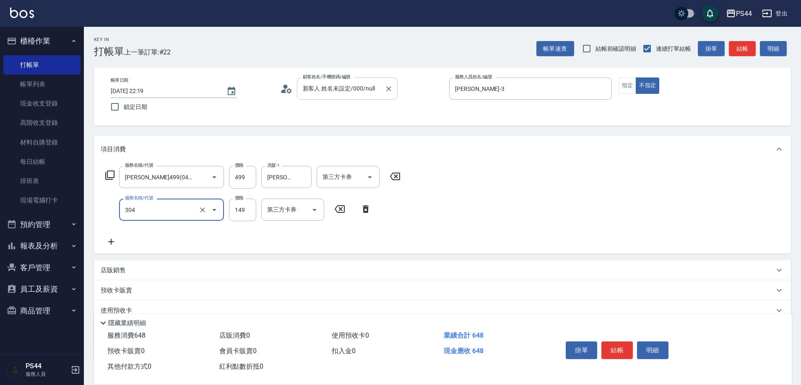
type input "剪髮(304)"
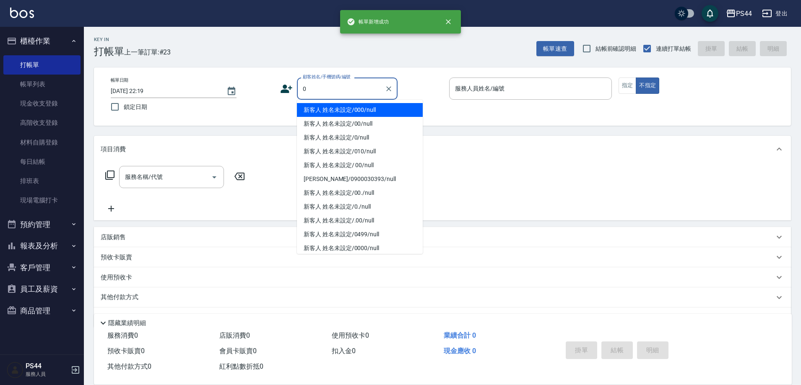
type input "新客人 姓名未設定/000/null"
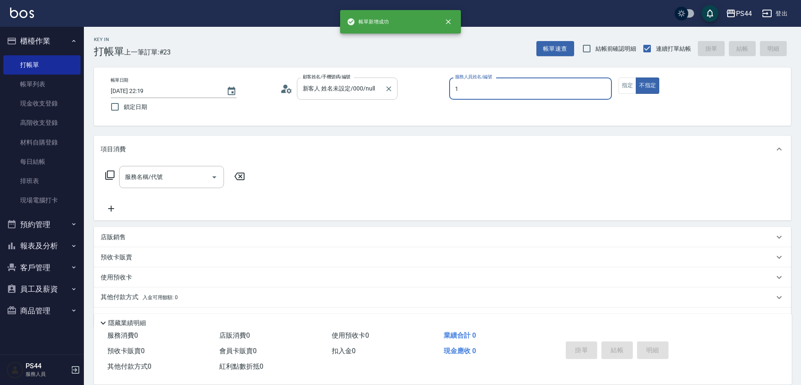
type input "黃雅雯-1"
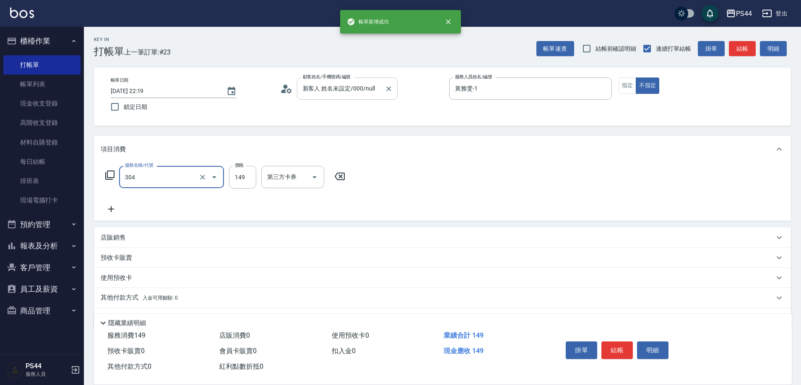
type input "剪髮(304)"
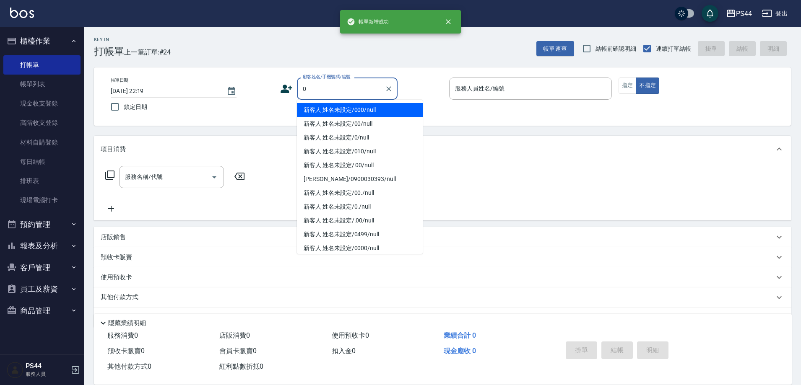
type input "新客人 姓名未設定/000/null"
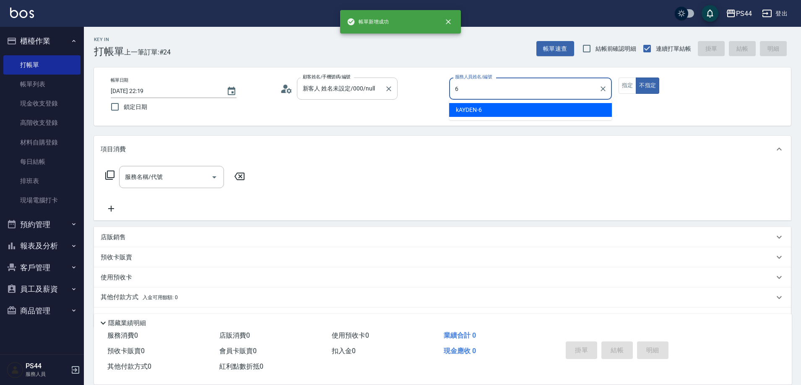
type input "kAYDEN-6"
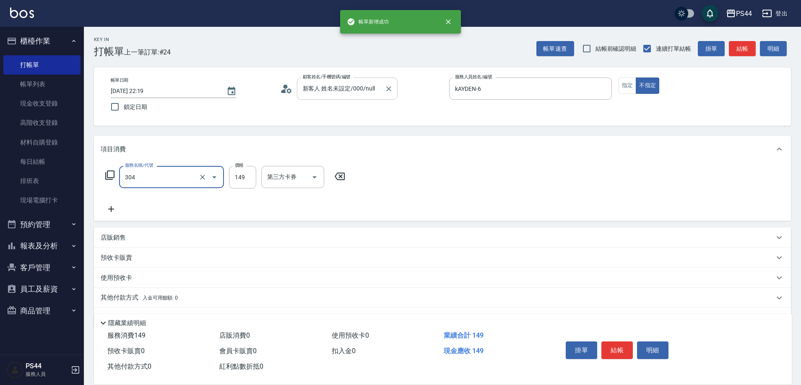
type input "剪髮(304)"
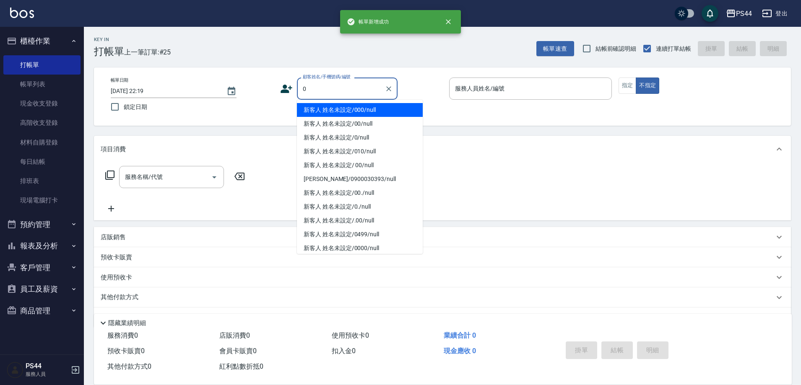
type input "新客人 姓名未設定/000/null"
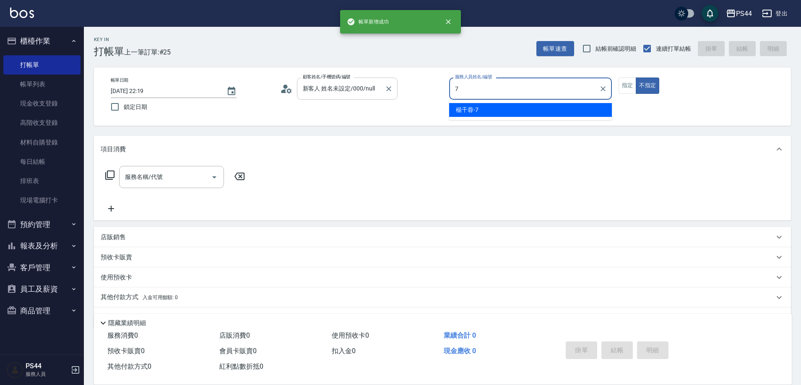
type input "楊千蓉-7"
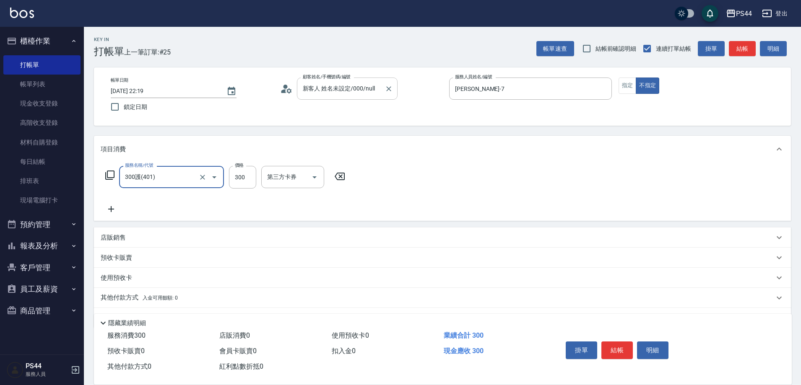
type input "300護(401)"
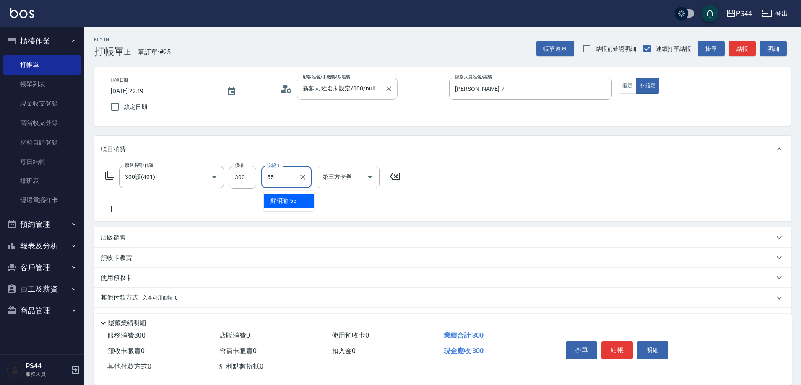
type input "蘇昭瑜-55"
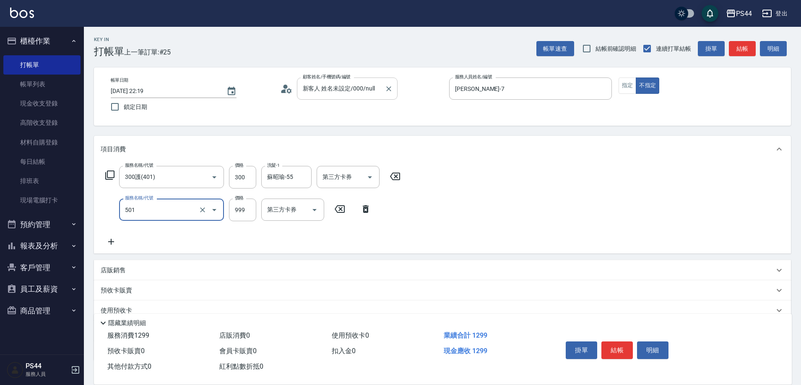
type input "染髮(501)"
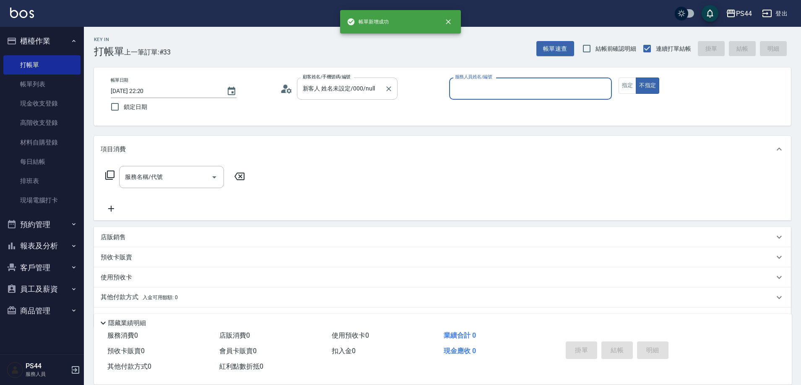
click at [636, 78] on button "不指定" at bounding box center [647, 86] width 23 height 16
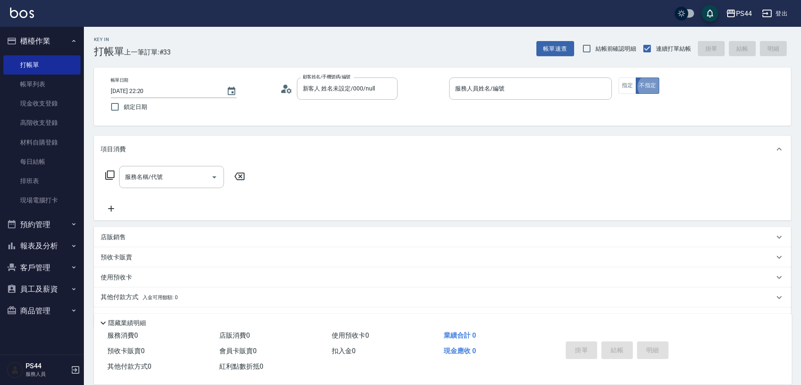
click at [507, 75] on div "帳單日期 2025/08/25 22:20 鎖定日期 顧客姓名/手機號碼/編號 新客人 姓名未設定/000/null 顧客姓名/手機號碼/編號 服務人員姓名/…" at bounding box center [442, 97] width 697 height 58
click at [510, 94] on div "服務人員姓名/編號" at bounding box center [530, 89] width 163 height 22
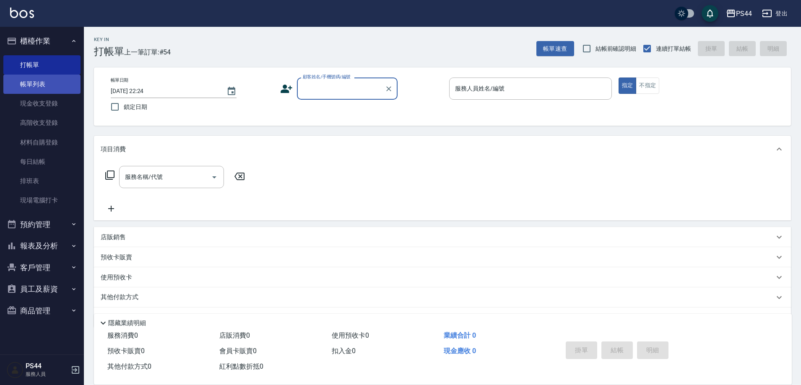
click at [38, 84] on link "帳單列表" at bounding box center [41, 84] width 77 height 19
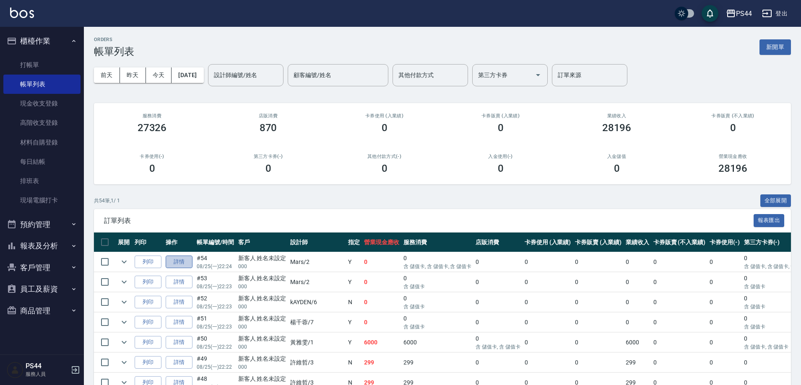
click at [189, 269] on link "詳情" at bounding box center [179, 262] width 27 height 13
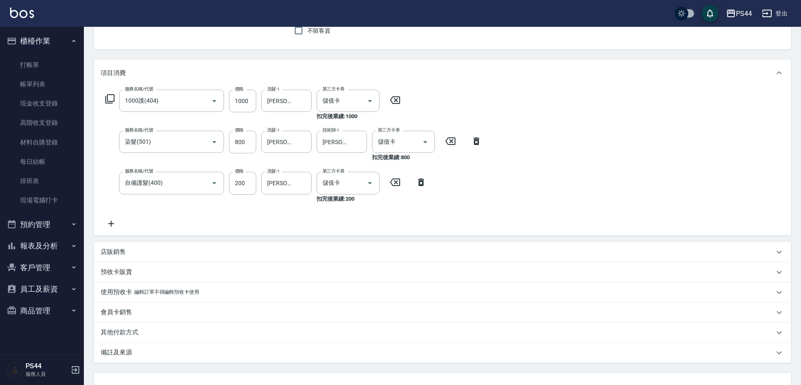
scroll to position [158, 0]
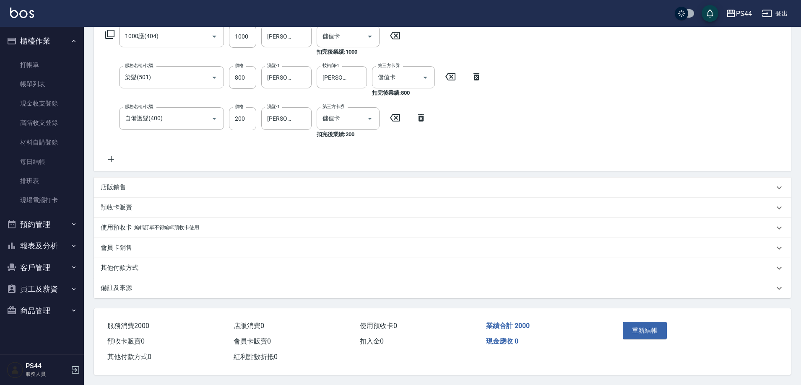
drag, startPoint x: 106, startPoint y: 176, endPoint x: 151, endPoint y: 180, distance: 45.9
click at [107, 183] on p "店販銷售" at bounding box center [113, 187] width 25 height 9
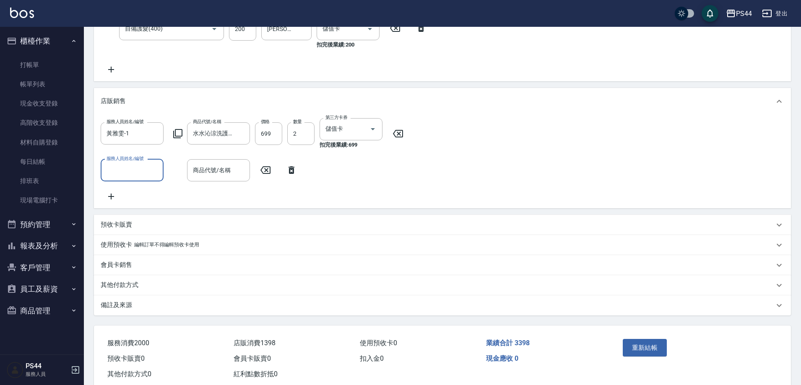
scroll to position [273, 0]
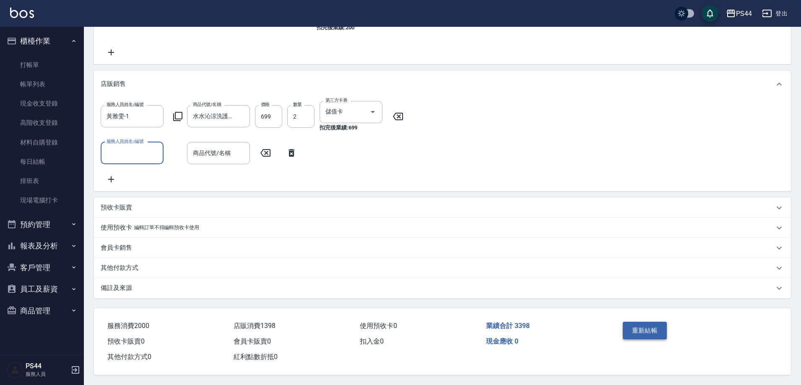
click at [645, 322] on button "重新結帳" at bounding box center [645, 331] width 44 height 18
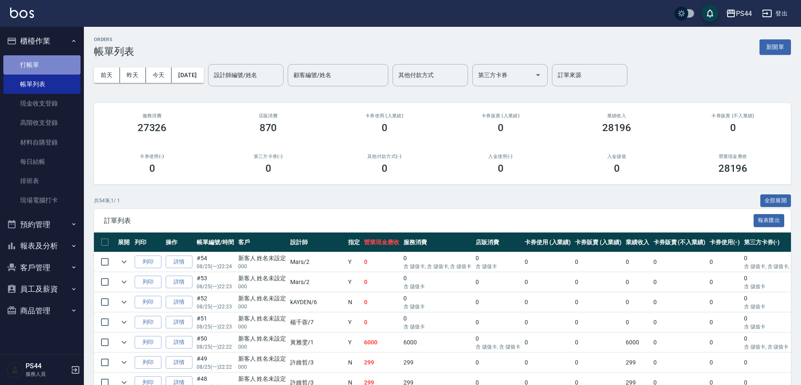
click at [23, 61] on link "打帳單" at bounding box center [41, 64] width 77 height 19
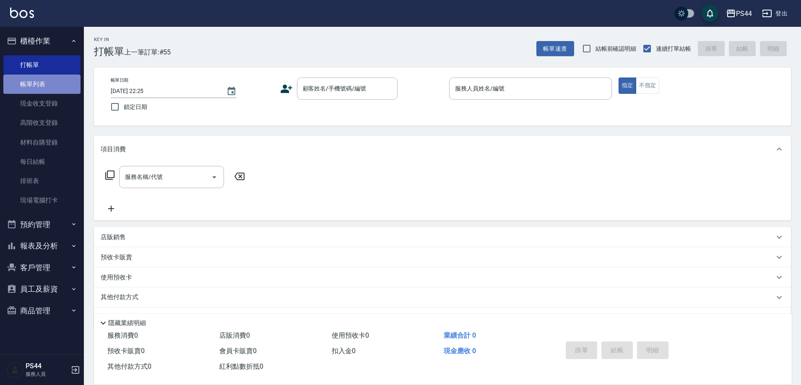
click at [26, 82] on link "帳單列表" at bounding box center [41, 84] width 77 height 19
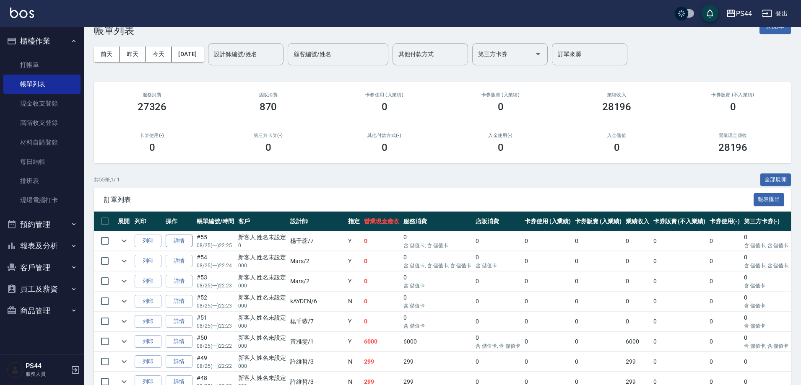
scroll to position [42, 0]
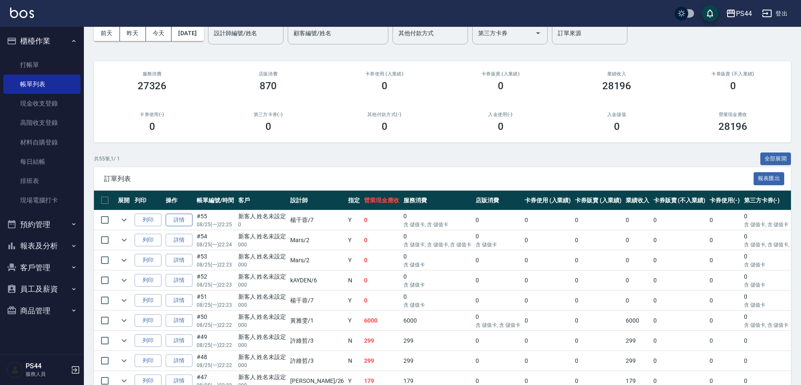
click at [181, 225] on link "詳情" at bounding box center [179, 220] width 27 height 13
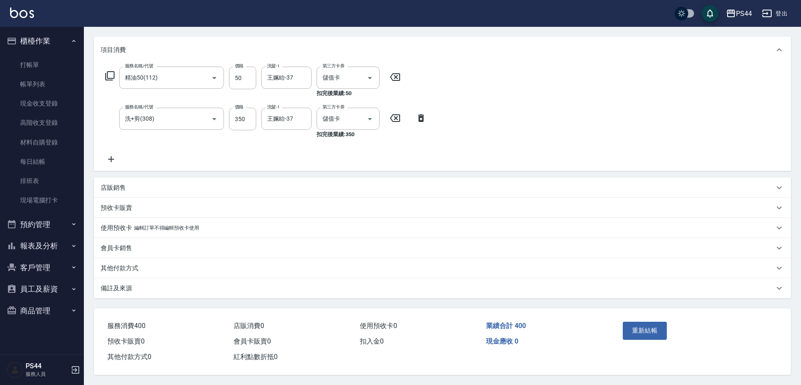
scroll to position [116, 0]
click at [117, 184] on p "店販銷售" at bounding box center [113, 188] width 25 height 9
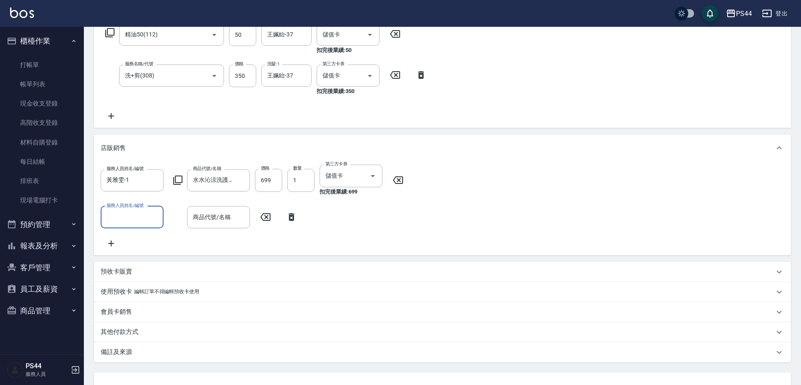
scroll to position [232, 0]
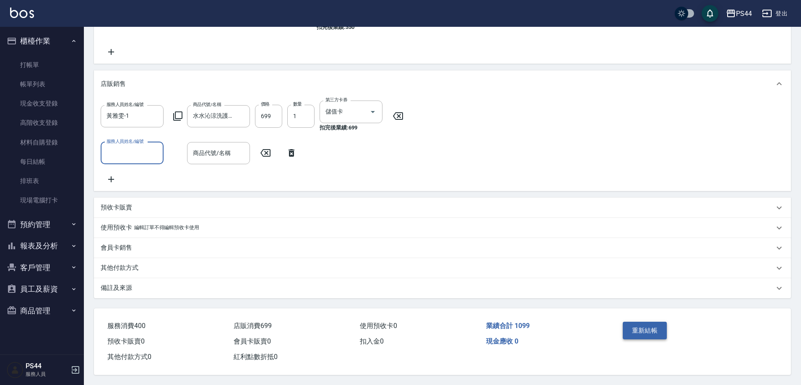
click at [649, 322] on button "重新結帳" at bounding box center [645, 331] width 44 height 18
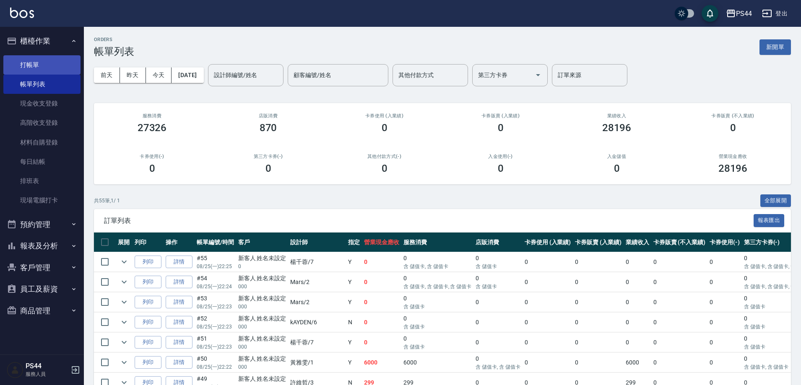
click at [30, 68] on link "打帳單" at bounding box center [41, 64] width 77 height 19
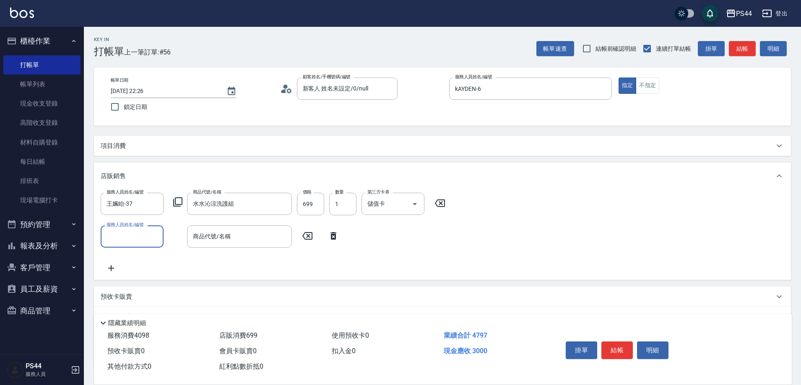
click at [123, 149] on p "項目消費" at bounding box center [113, 146] width 25 height 9
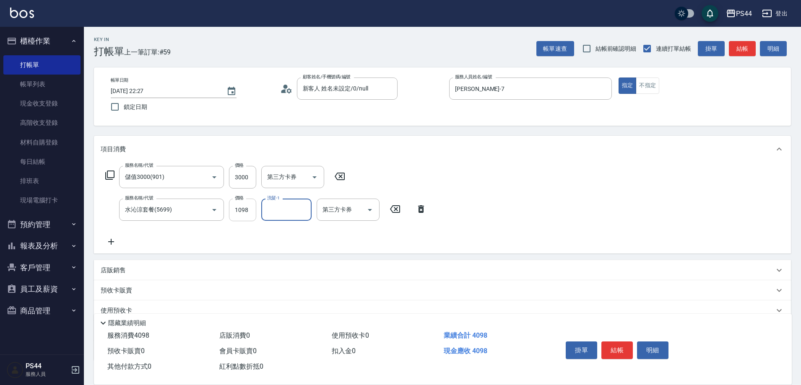
click at [243, 215] on input "1098" at bounding box center [242, 210] width 27 height 23
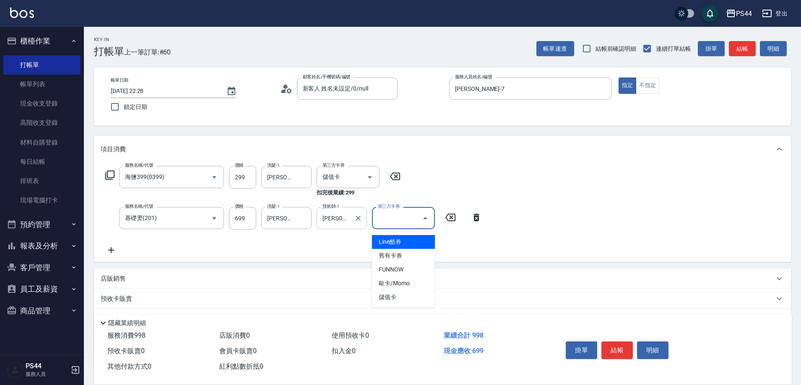
click at [348, 224] on input "李岱穎-5" at bounding box center [335, 218] width 30 height 15
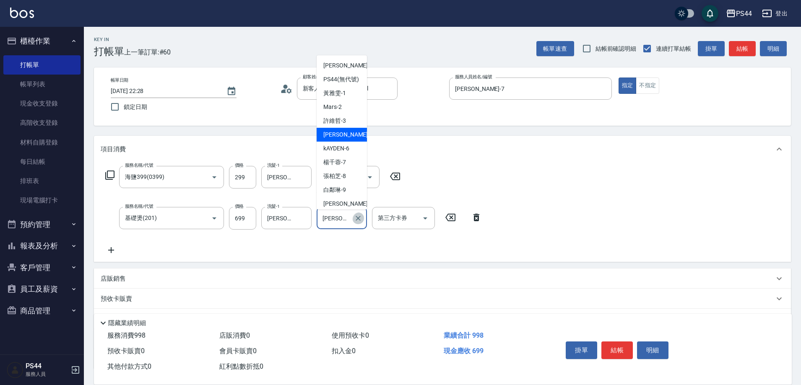
click at [357, 221] on icon "Clear" at bounding box center [358, 218] width 5 height 5
click at [348, 221] on input "技術師-1" at bounding box center [341, 218] width 43 height 15
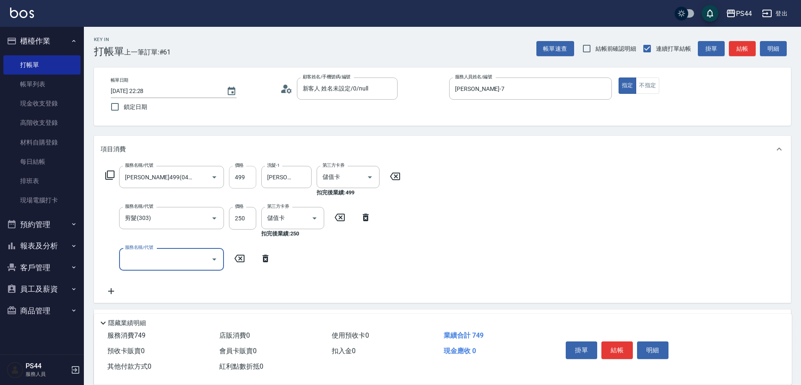
drag, startPoint x: 243, startPoint y: 219, endPoint x: 255, endPoint y: 191, distance: 30.6
click at [243, 219] on input "250" at bounding box center [242, 218] width 27 height 23
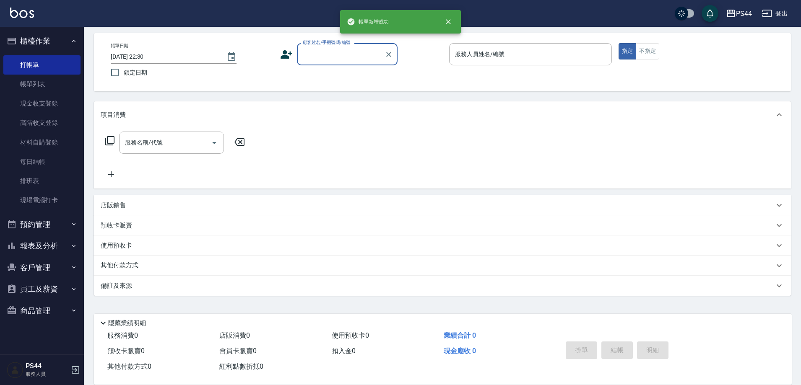
scroll to position [37, 0]
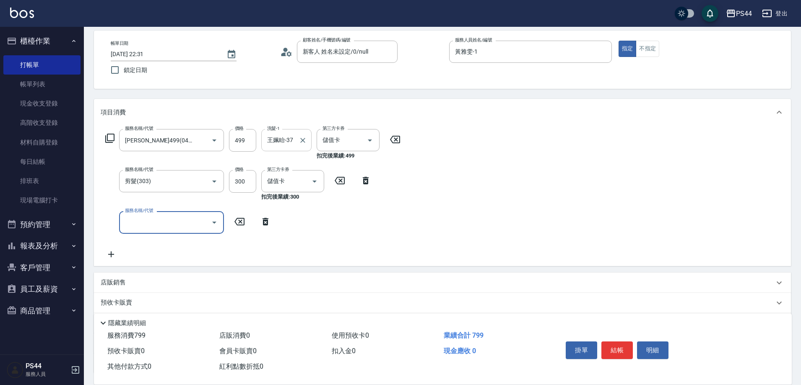
drag, startPoint x: 235, startPoint y: 180, endPoint x: 292, endPoint y: 153, distance: 63.2
click at [235, 180] on input "300" at bounding box center [242, 181] width 27 height 23
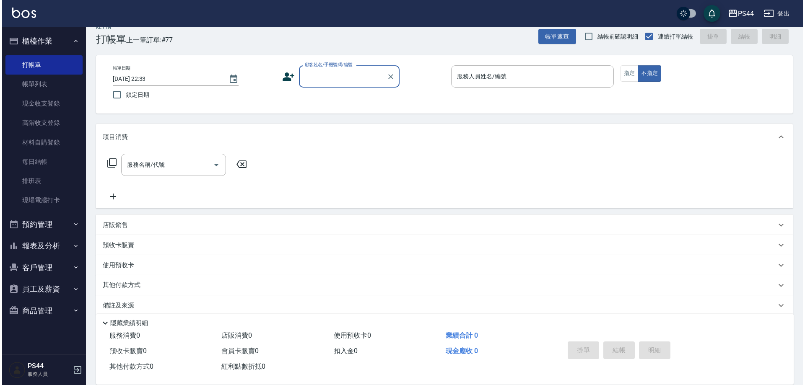
scroll to position [0, 0]
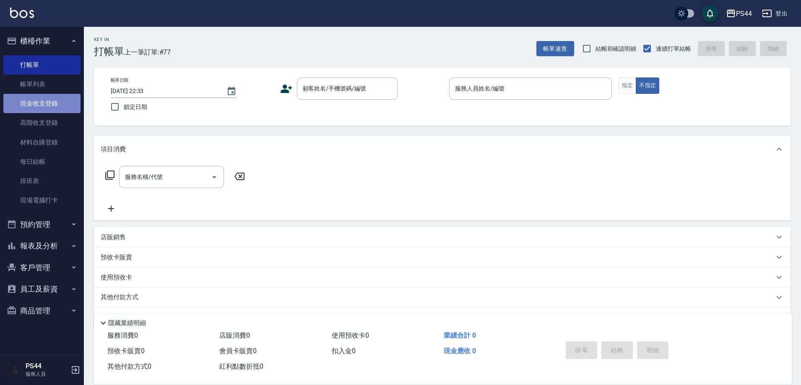
click at [27, 109] on link "現金收支登錄" at bounding box center [41, 103] width 77 height 19
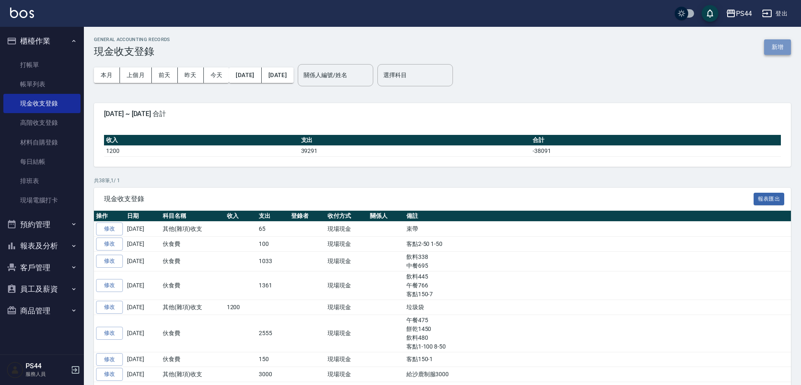
click at [772, 42] on button "新增" at bounding box center [777, 47] width 27 height 16
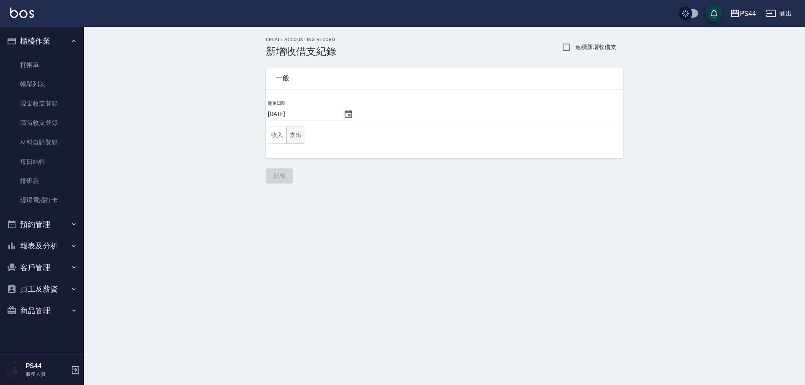
drag, startPoint x: 295, startPoint y: 133, endPoint x: 299, endPoint y: 129, distance: 5.4
click at [296, 132] on button "支出" at bounding box center [295, 135] width 19 height 17
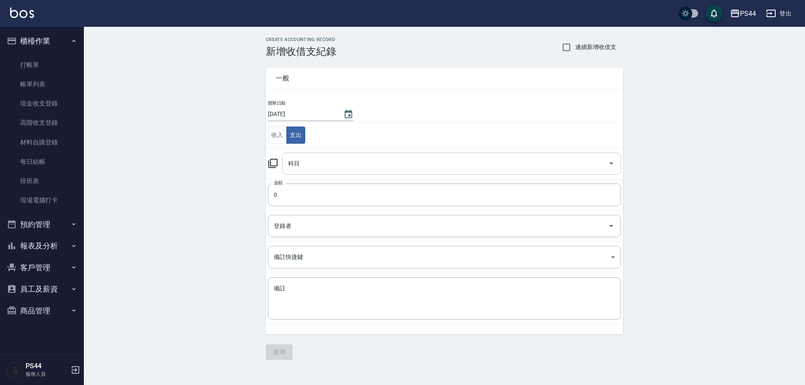
click at [326, 166] on input "科目" at bounding box center [445, 163] width 319 height 15
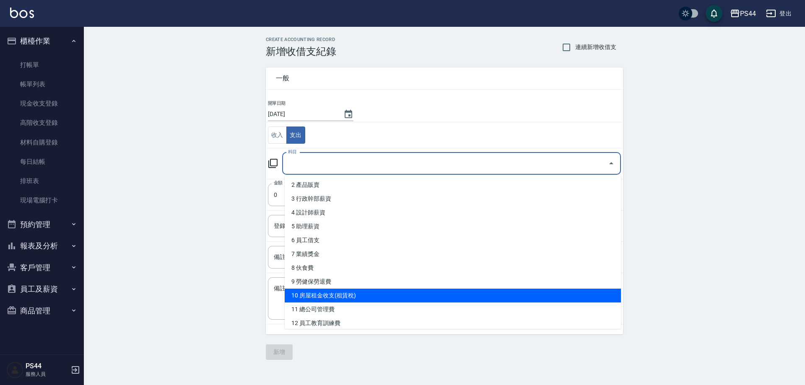
scroll to position [42, 0]
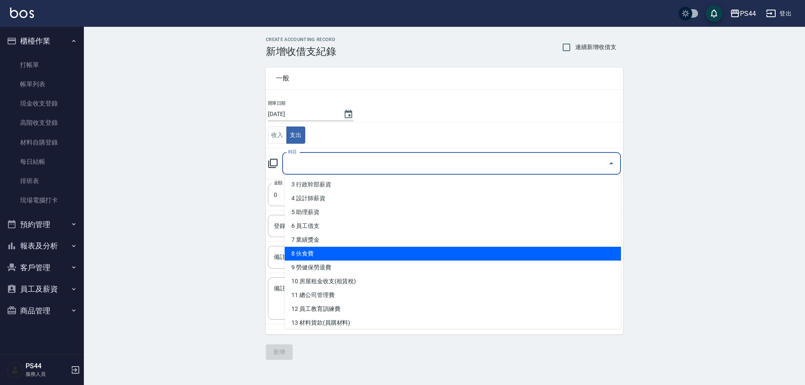
click at [351, 255] on li "8 伙食費" at bounding box center [453, 254] width 336 height 14
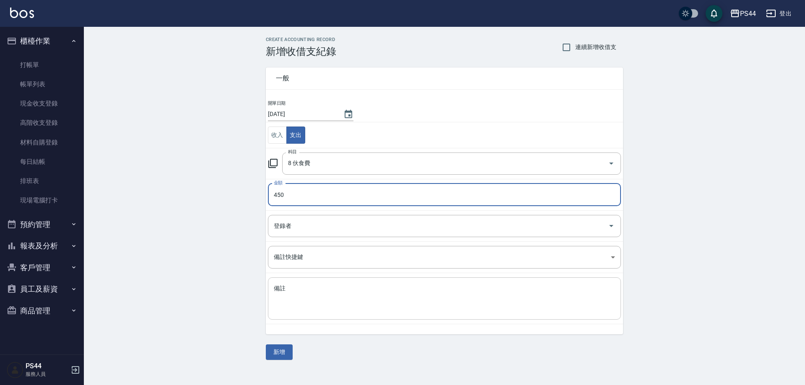
click at [302, 294] on textarea "備註" at bounding box center [444, 299] width 341 height 29
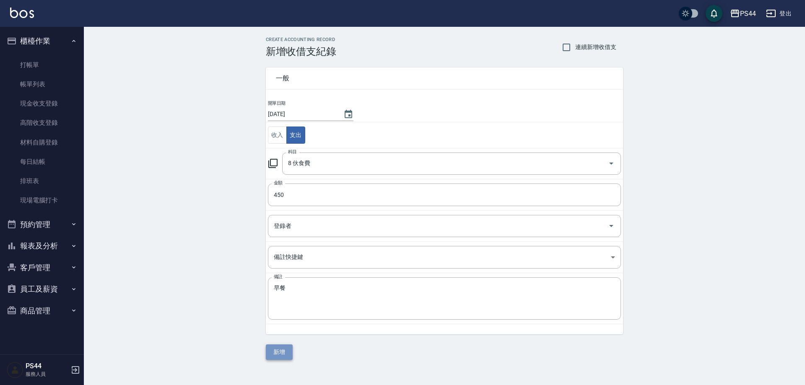
click at [284, 353] on button "新增" at bounding box center [279, 353] width 27 height 16
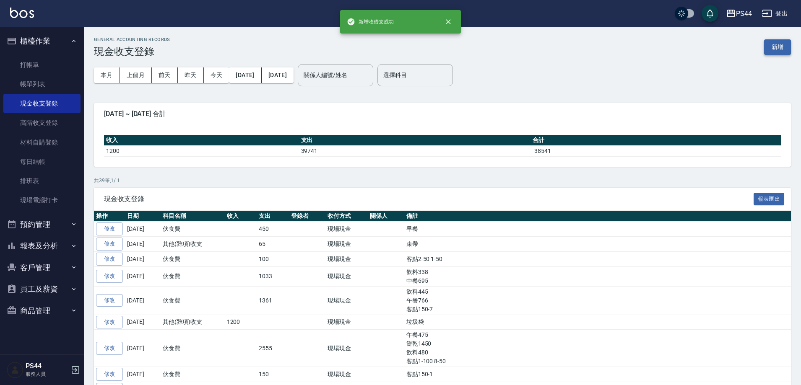
click at [777, 53] on button "新增" at bounding box center [777, 47] width 27 height 16
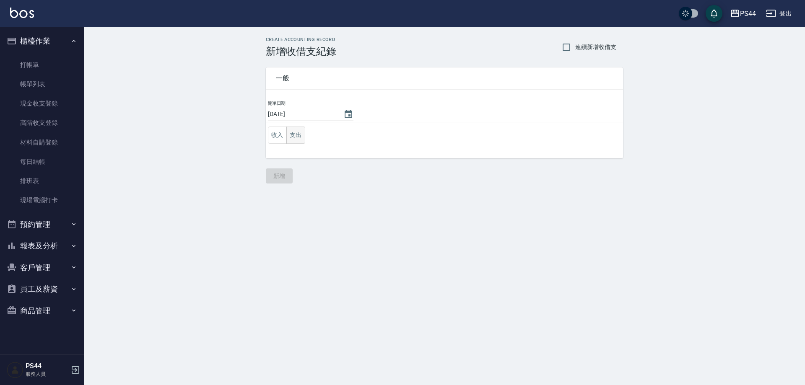
click at [294, 139] on button "支出" at bounding box center [295, 135] width 19 height 17
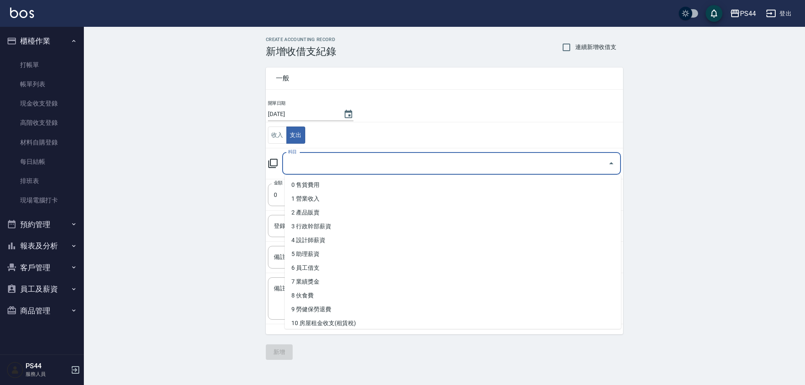
click at [316, 167] on input "科目" at bounding box center [445, 163] width 319 height 15
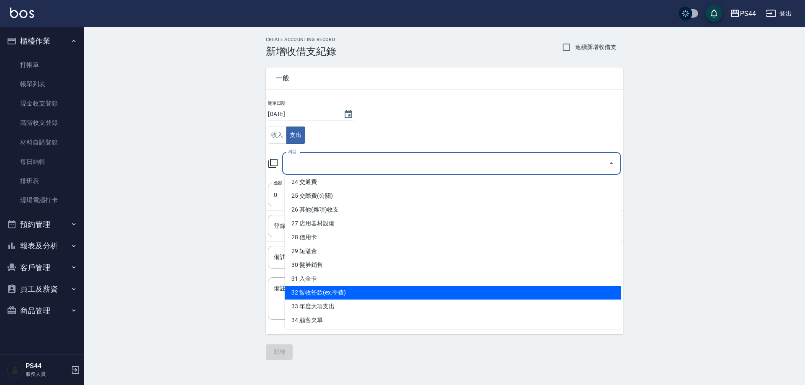
scroll to position [252, 0]
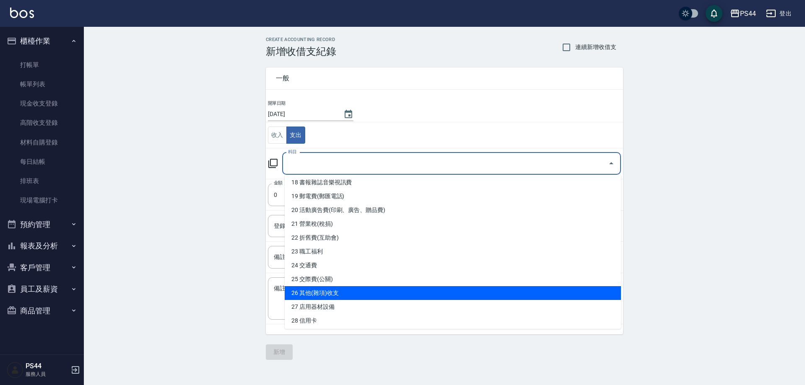
click at [343, 295] on li "26 其他(雜項)收支" at bounding box center [453, 293] width 336 height 14
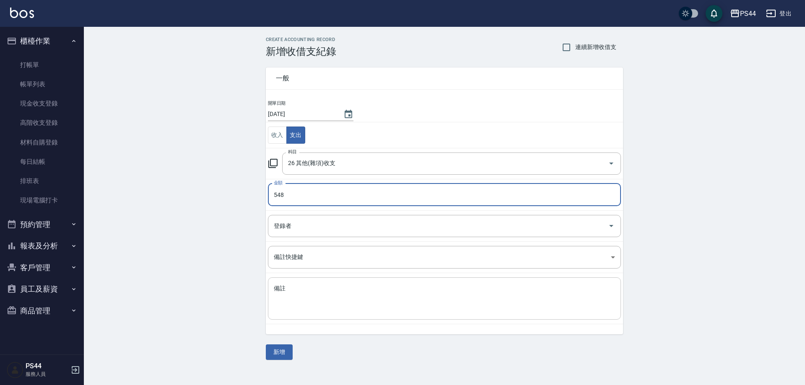
click at [273, 287] on div "x 備註" at bounding box center [444, 299] width 353 height 42
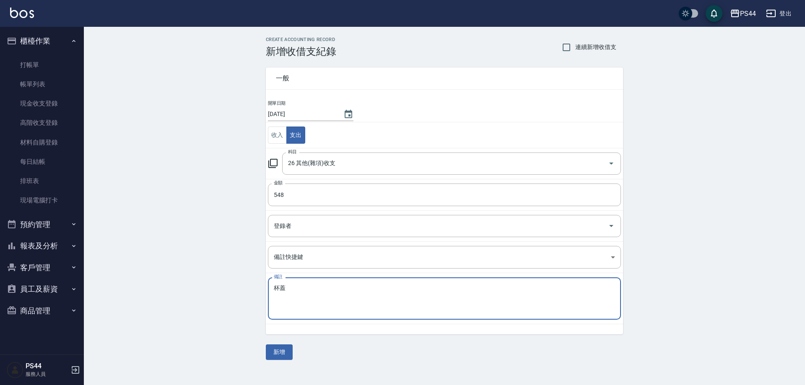
drag, startPoint x: 275, startPoint y: 358, endPoint x: 274, endPoint y: 353, distance: 4.8
click at [275, 358] on button "新增" at bounding box center [279, 353] width 27 height 16
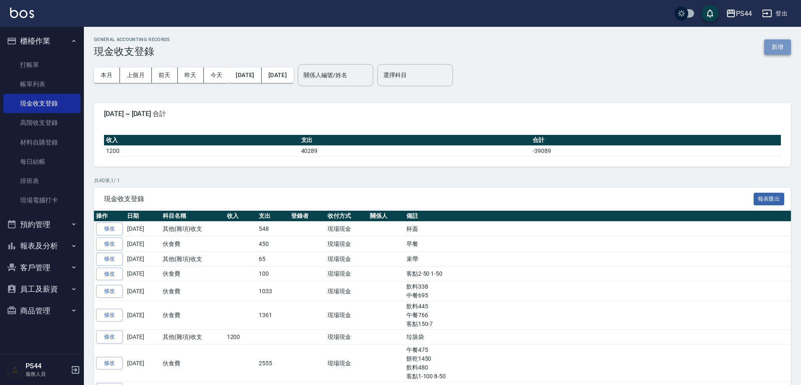
click at [774, 48] on button "新增" at bounding box center [777, 47] width 27 height 16
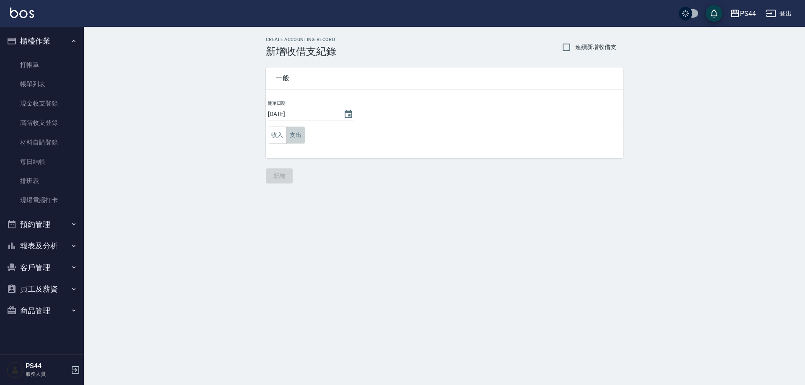
drag, startPoint x: 299, startPoint y: 138, endPoint x: 313, endPoint y: 144, distance: 15.6
click at [298, 138] on button "支出" at bounding box center [295, 135] width 19 height 17
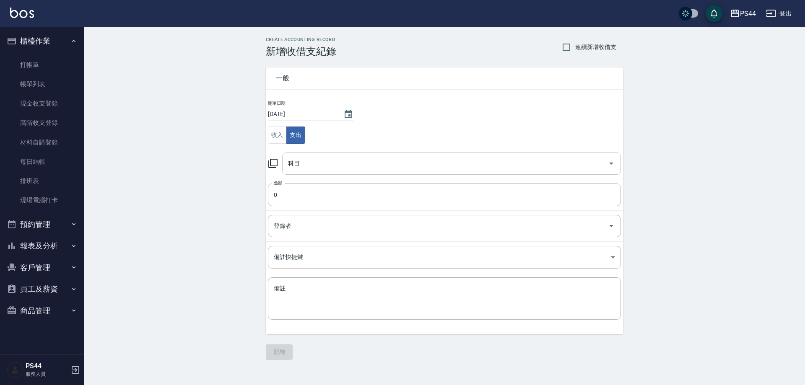
click at [327, 165] on input "科目" at bounding box center [445, 163] width 319 height 15
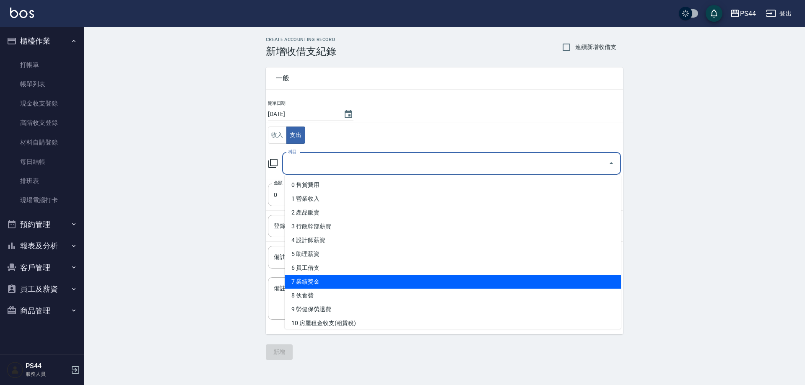
click at [331, 281] on li "7 業績獎金" at bounding box center [453, 282] width 336 height 14
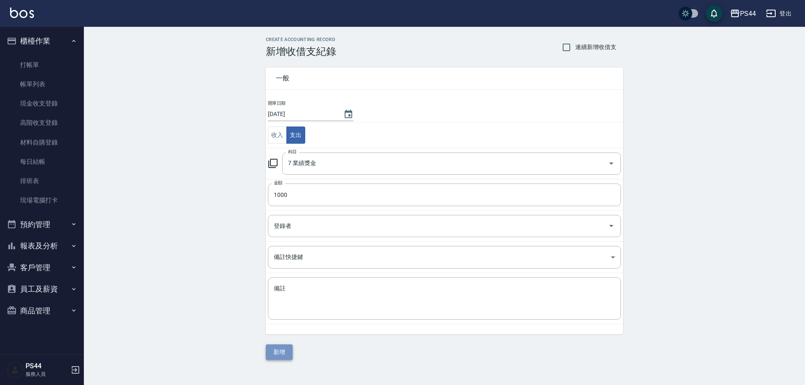
click at [286, 349] on button "新增" at bounding box center [279, 353] width 27 height 16
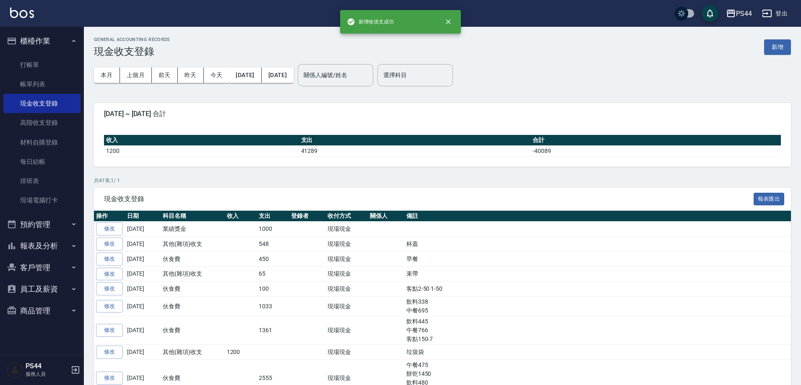
click at [47, 241] on button "報表及分析" at bounding box center [41, 246] width 77 height 22
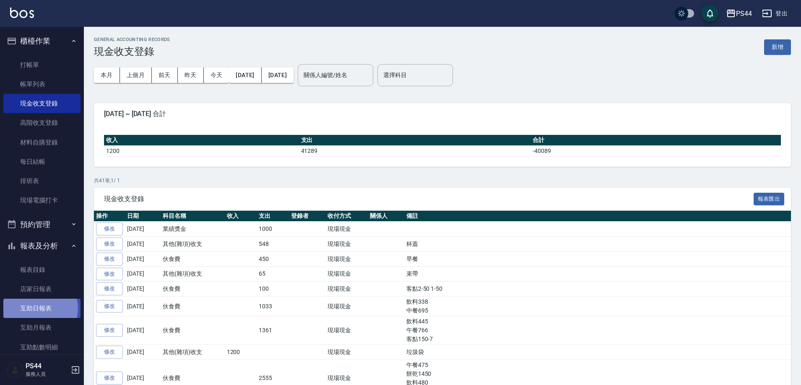
click at [39, 309] on link "互助日報表" at bounding box center [41, 308] width 77 height 19
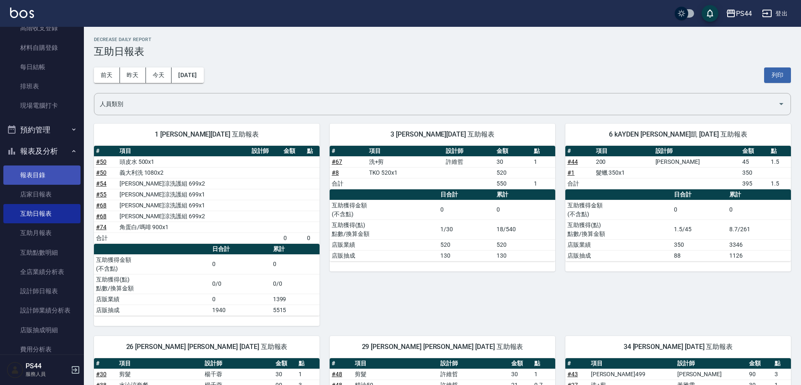
scroll to position [94, 0]
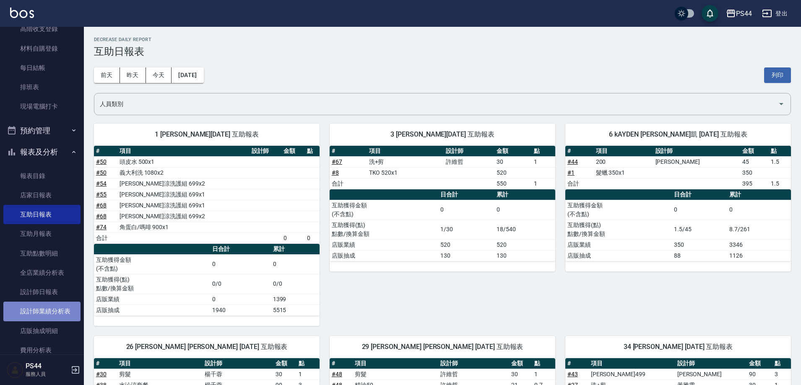
click at [48, 310] on link "設計師業績分析表" at bounding box center [41, 311] width 77 height 19
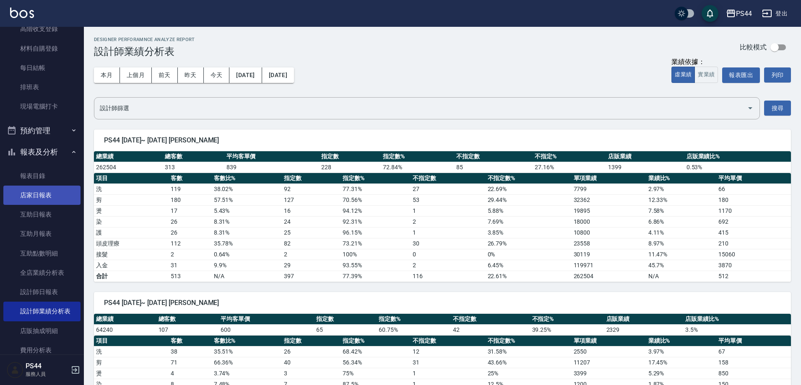
click at [39, 197] on link "店家日報表" at bounding box center [41, 195] width 77 height 19
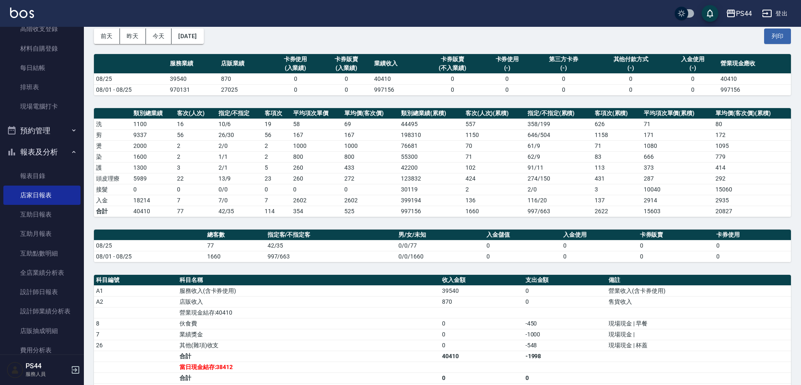
scroll to position [40, 0]
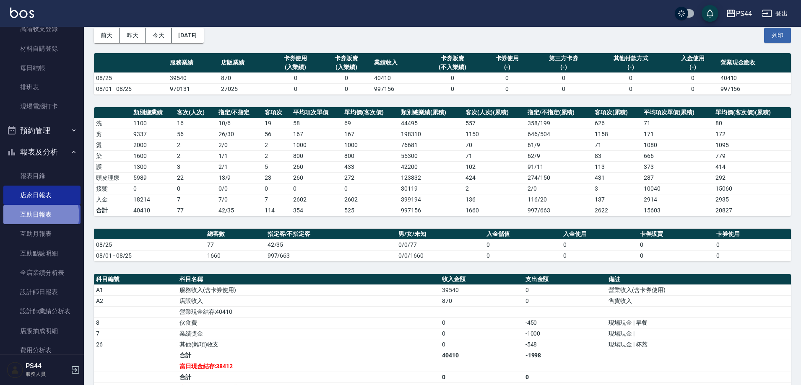
drag, startPoint x: 40, startPoint y: 216, endPoint x: 42, endPoint y: 210, distance: 6.2
click at [40, 215] on link "互助日報表" at bounding box center [41, 214] width 77 height 19
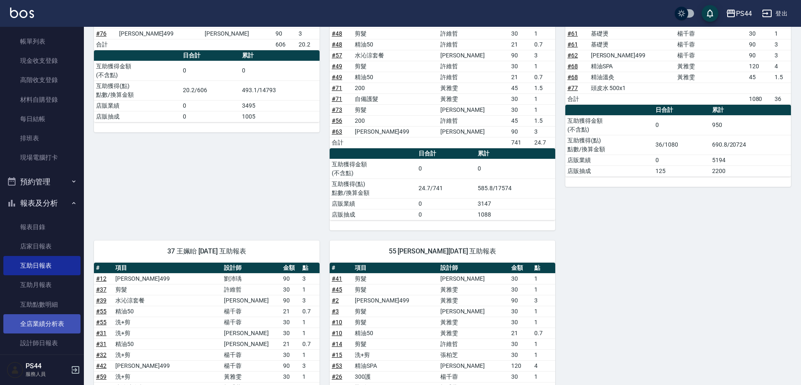
scroll to position [94, 0]
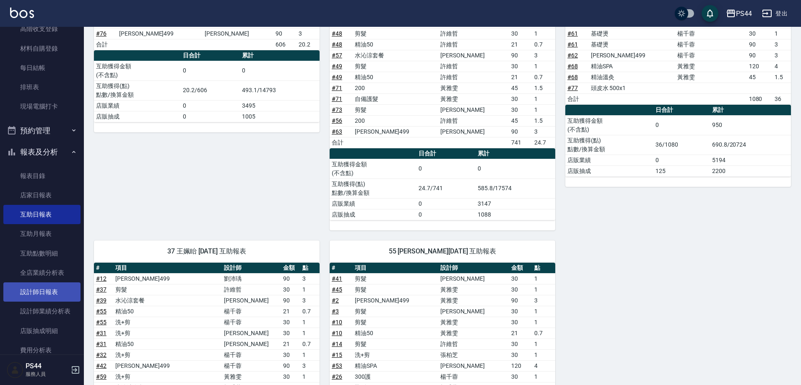
click at [32, 289] on link "設計師日報表" at bounding box center [41, 292] width 77 height 19
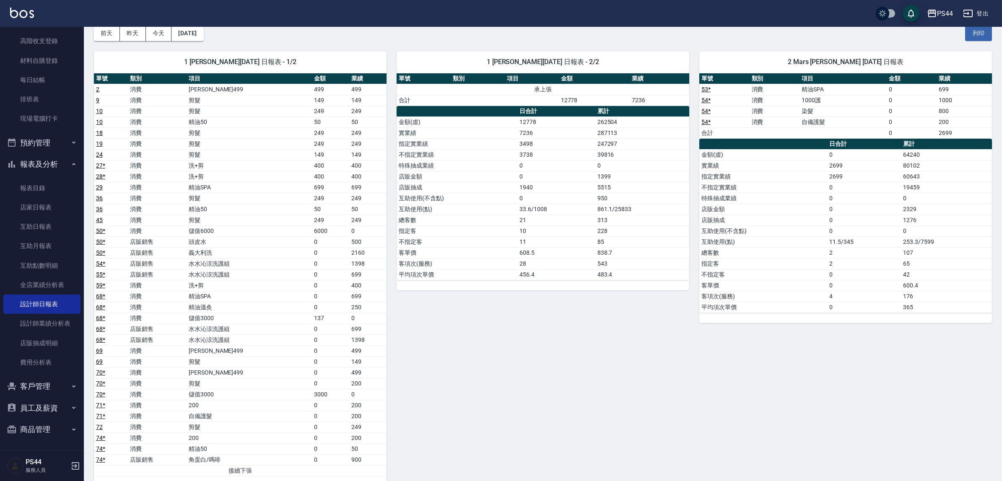
scroll to position [81, 0]
drag, startPoint x: 779, startPoint y: 2, endPoint x: 558, endPoint y: 445, distance: 494.9
click at [560, 385] on div "1 黃雅雯 08/25/2025 日報表 - 2/2 單號 類別 項目 金額 業績 承上張 合計 12778 7236 日合計 累計 金額(虛) 12778 …" at bounding box center [538, 264] width 303 height 446
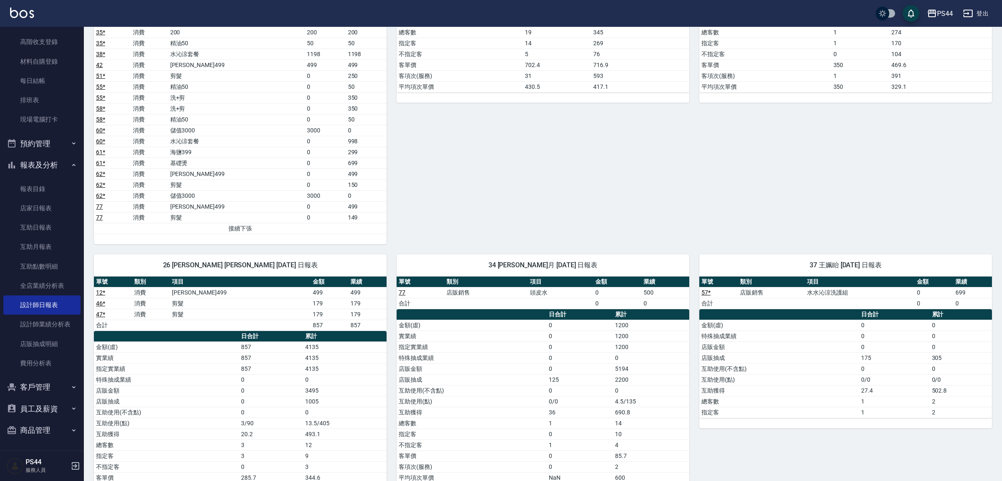
scroll to position [1211, 0]
